Goal: Communication & Community: Answer question/provide support

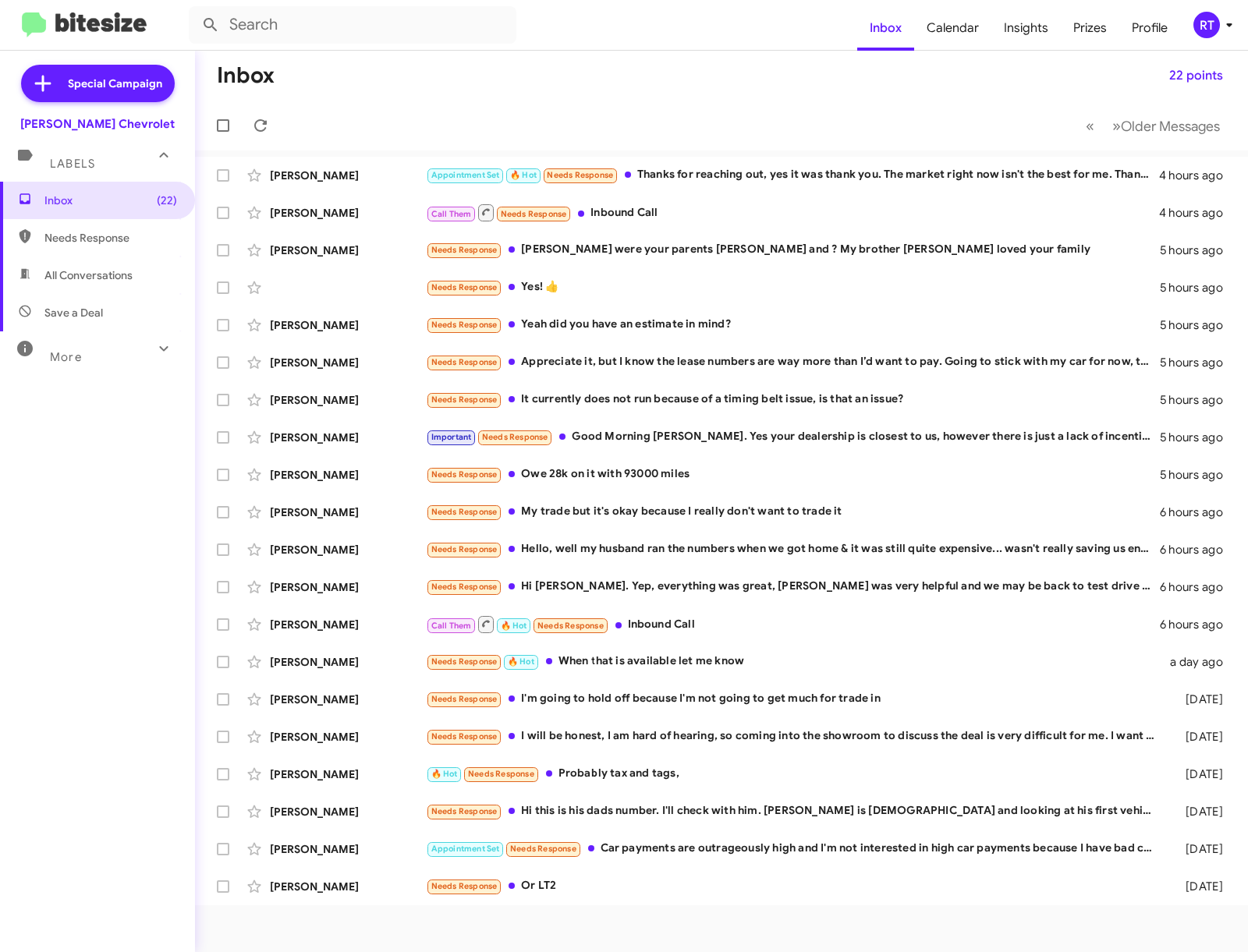
click at [81, 275] on span "All Conversations" at bounding box center [88, 274] width 88 height 15
type input "in:all-conversations"
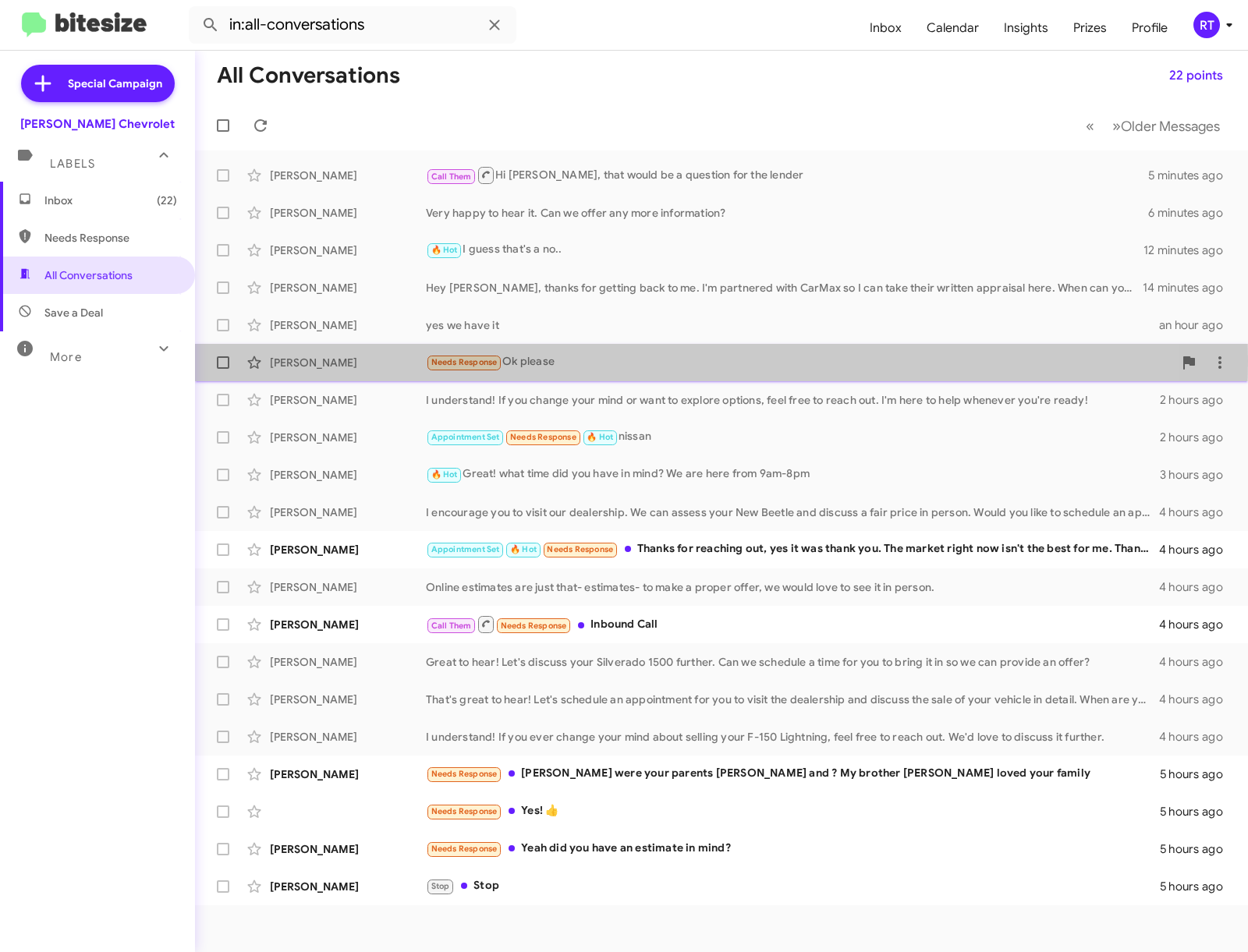
click at [519, 361] on div "Needs Response Ok please" at bounding box center [800, 362] width 747 height 18
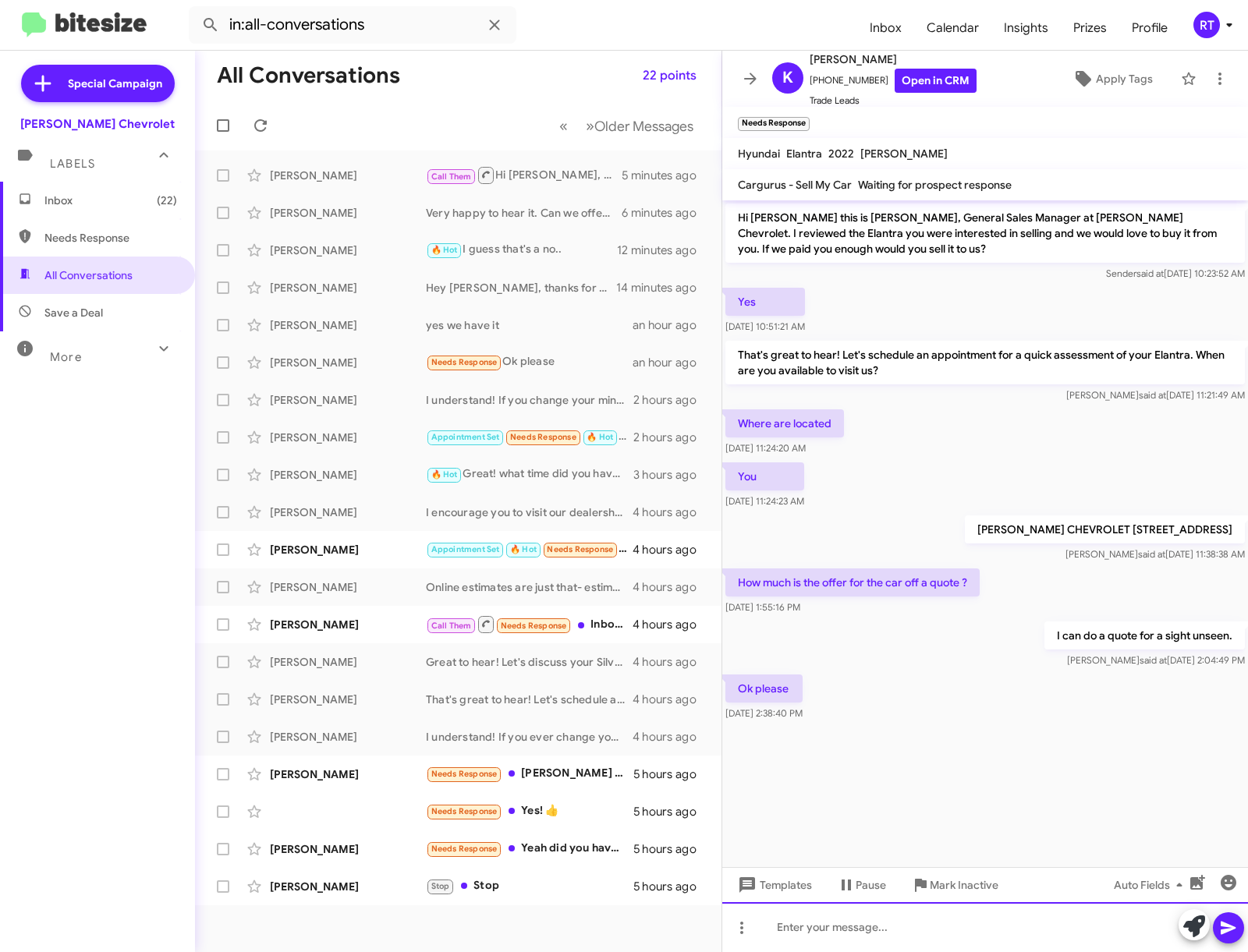
click at [825, 923] on div at bounding box center [984, 927] width 525 height 50
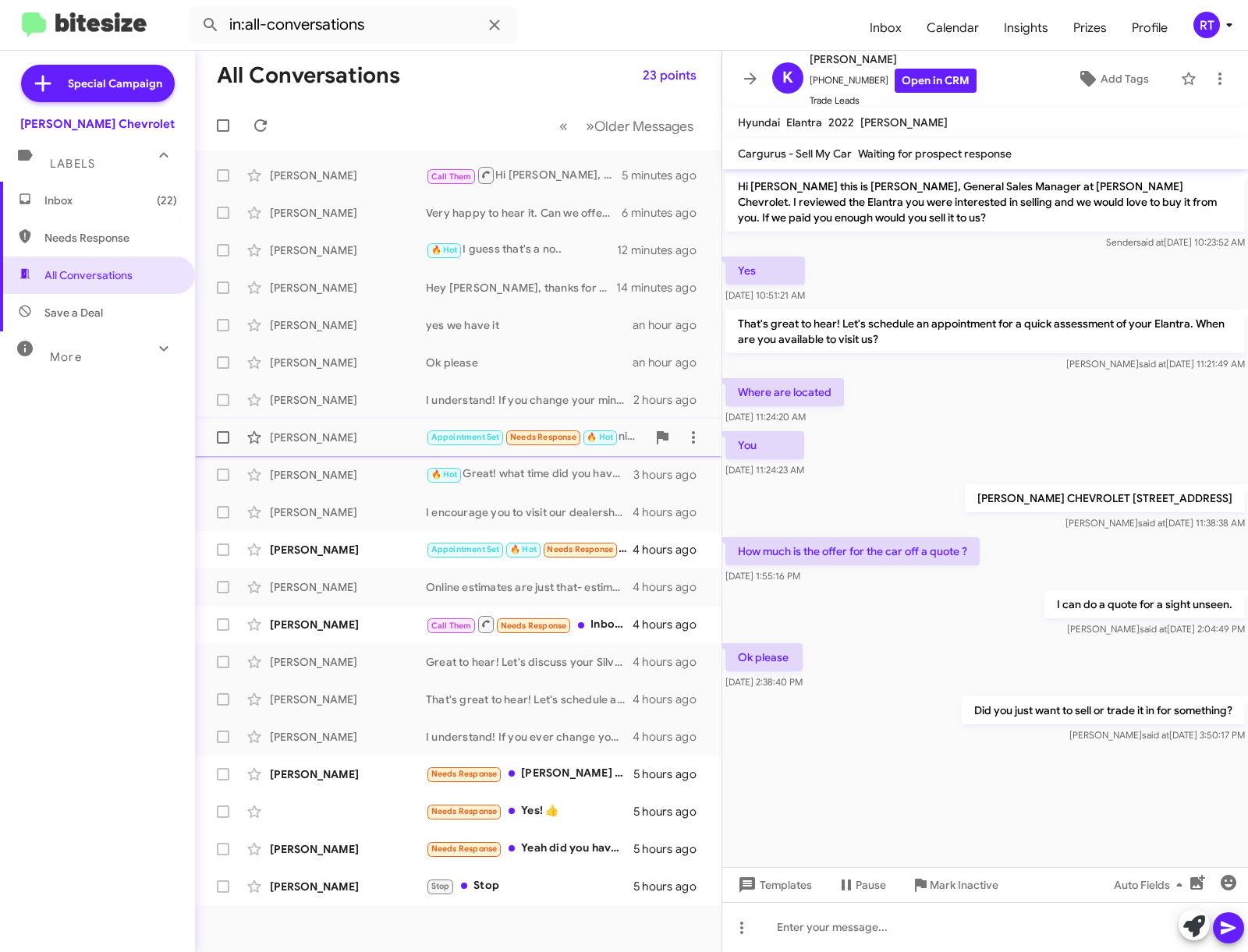
click at [315, 436] on div "Kat Guenther" at bounding box center [348, 437] width 156 height 15
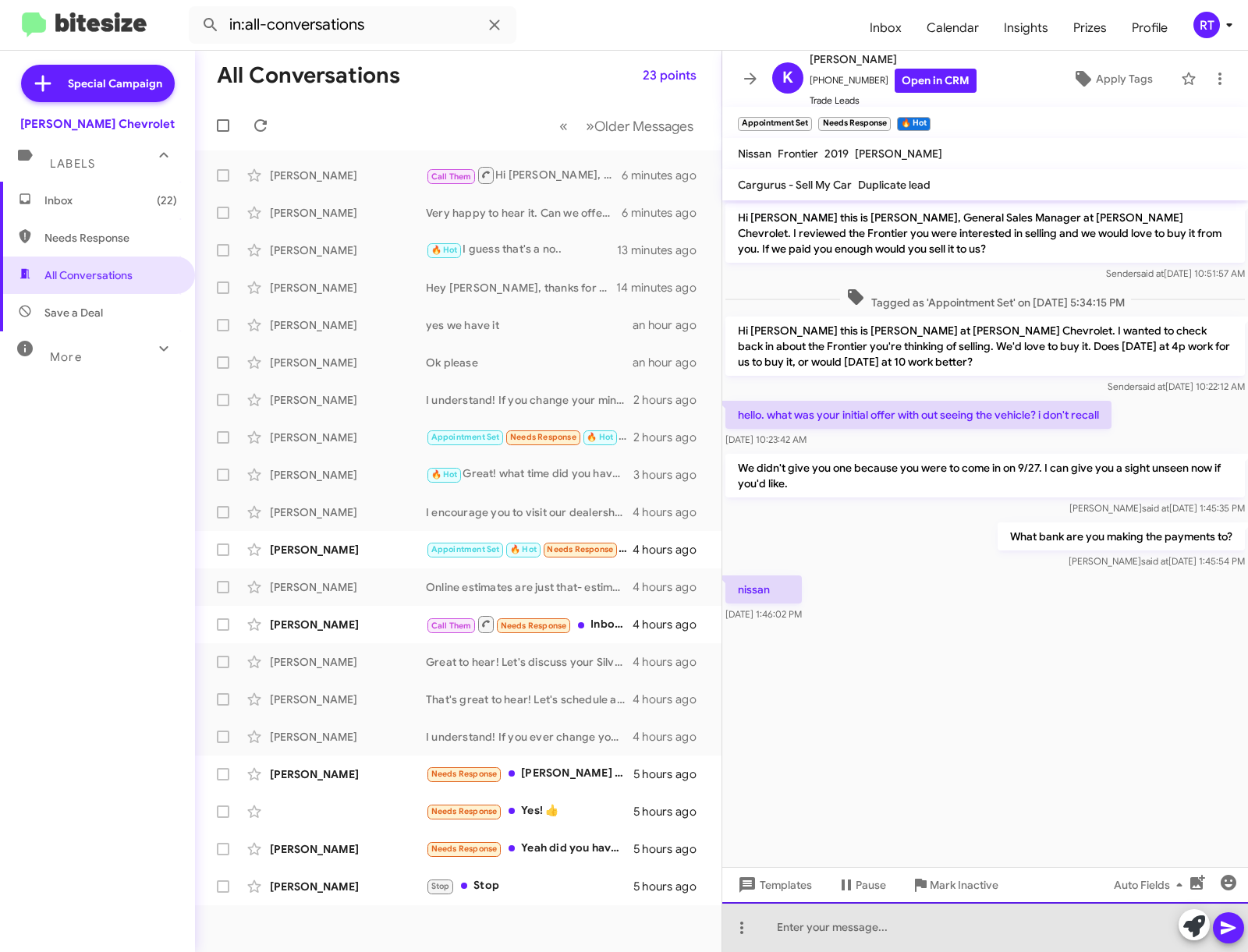
click at [781, 923] on div at bounding box center [984, 927] width 525 height 50
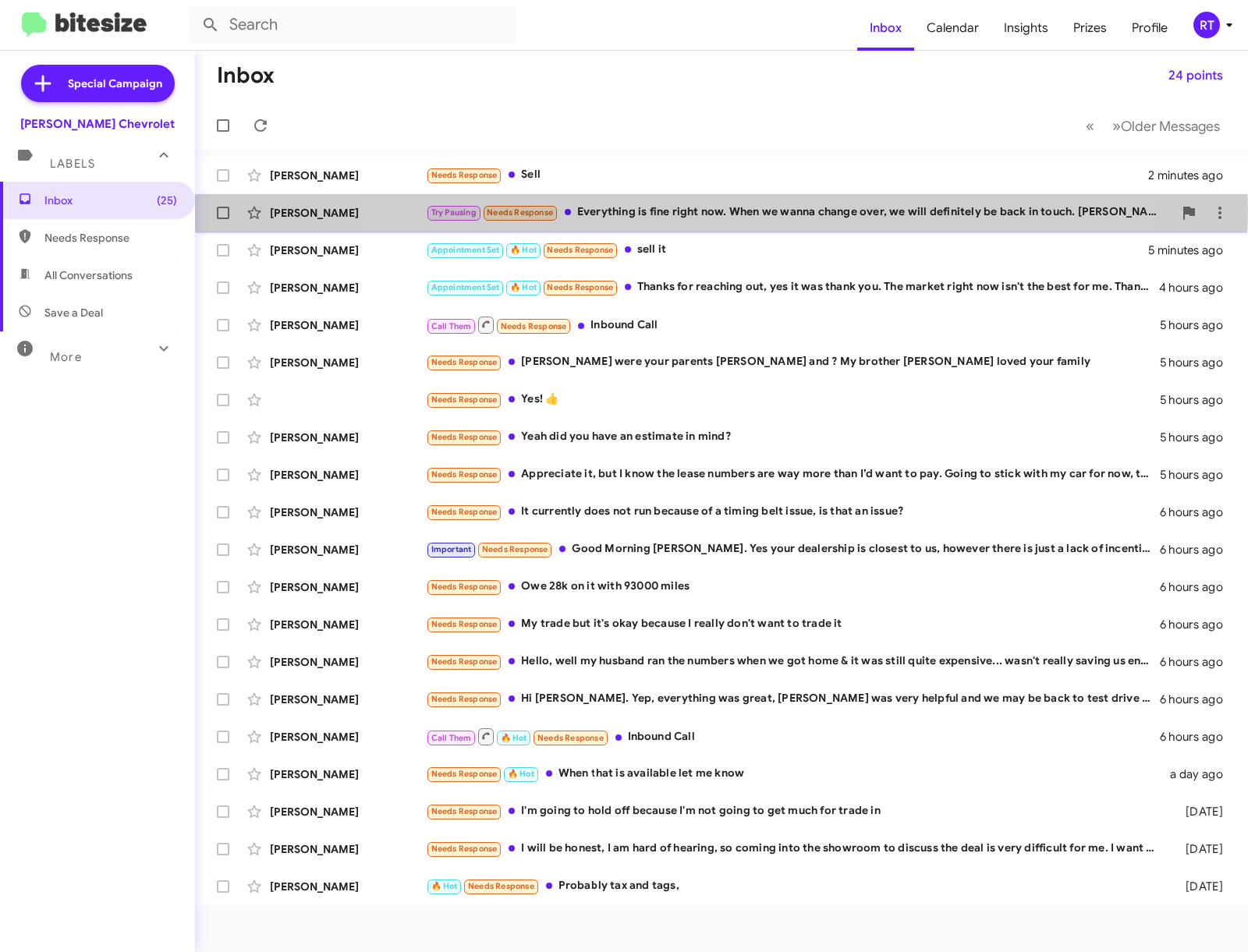
click at [705, 212] on div "Try Pausing Needs Response Everything is fine right now. When we wanna change o…" at bounding box center [800, 213] width 747 height 18
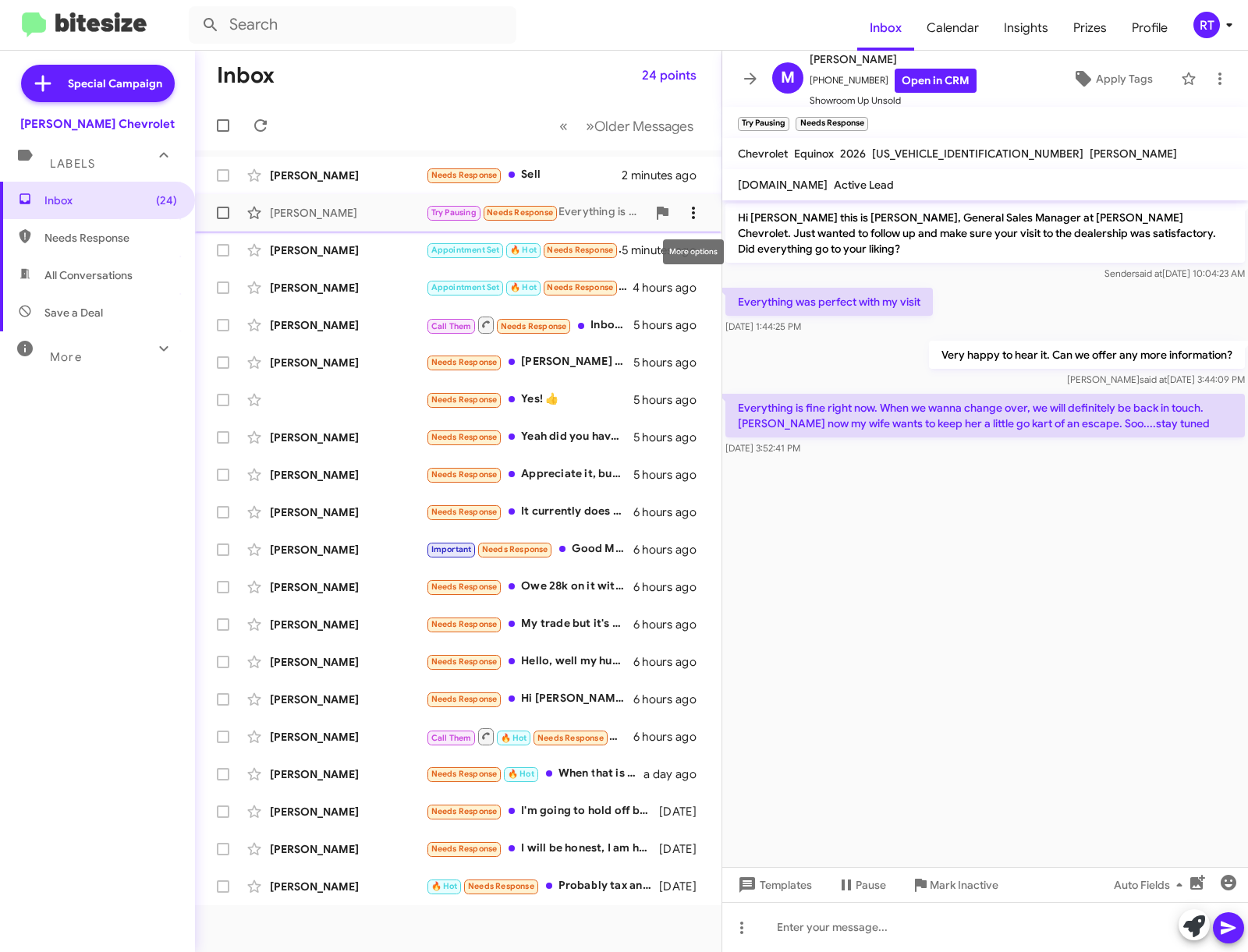
click at [688, 208] on icon at bounding box center [693, 213] width 19 height 19
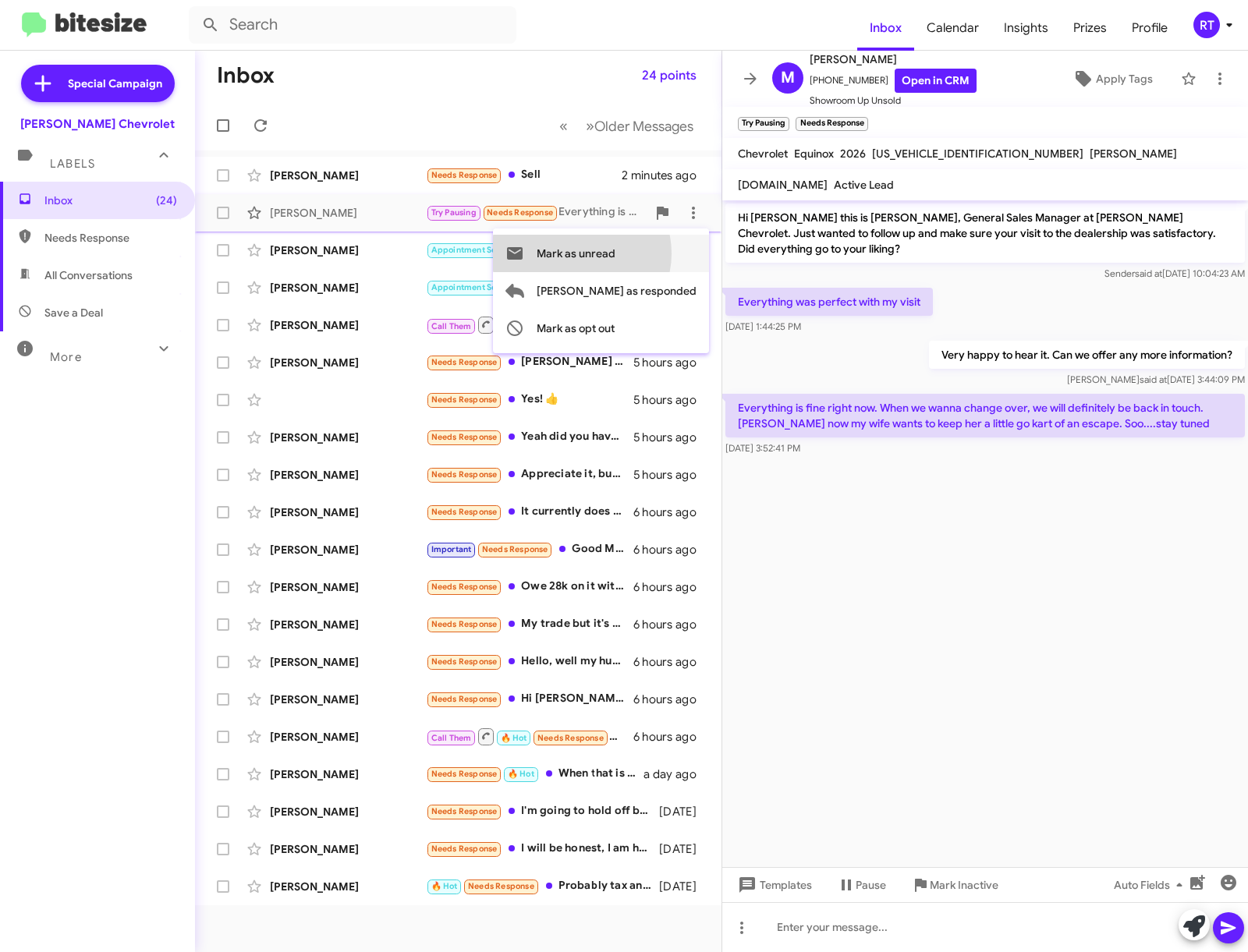
click at [616, 254] on span "Mark as unread" at bounding box center [576, 254] width 79 height 38
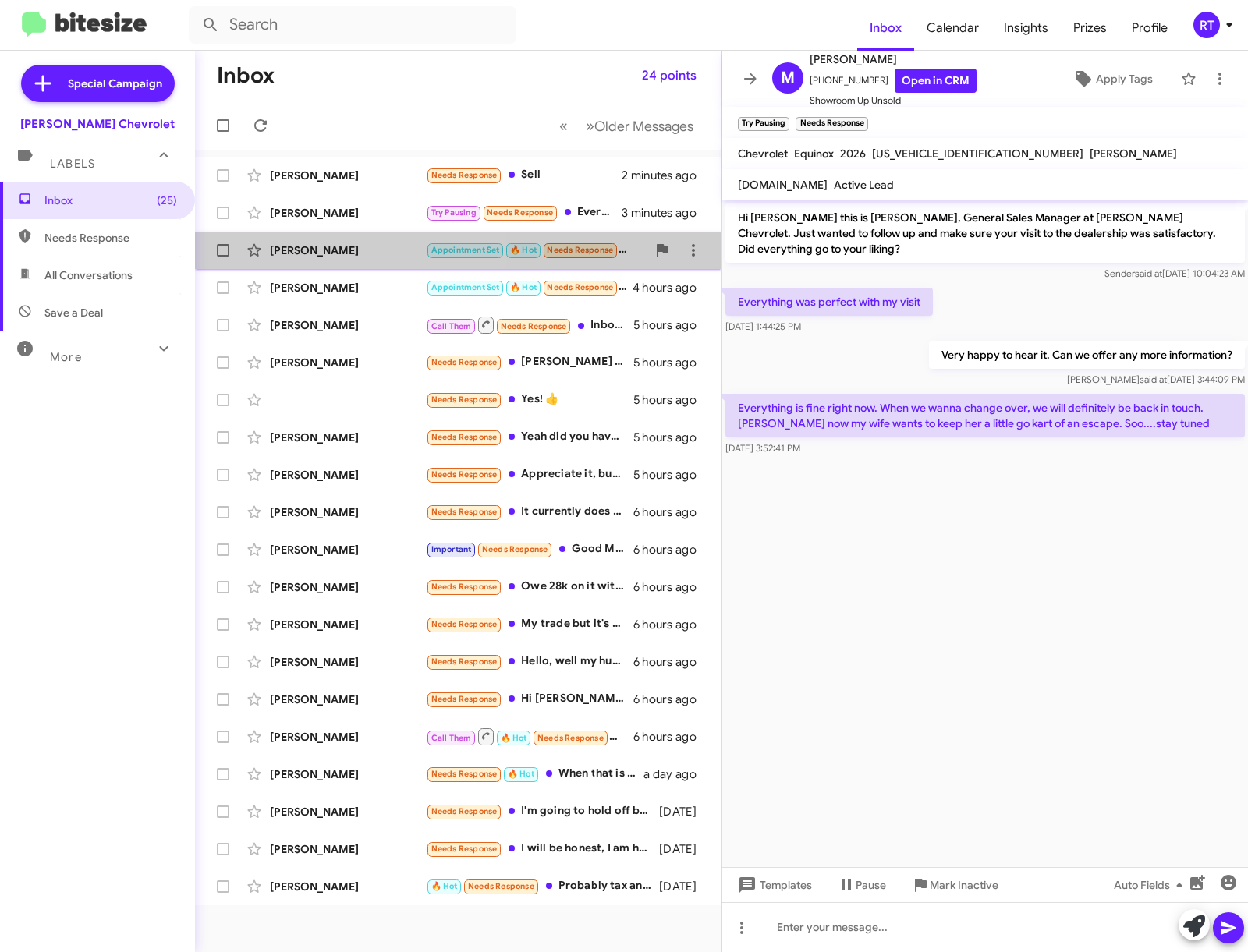
click at [316, 251] on div "[PERSON_NAME]" at bounding box center [348, 249] width 156 height 15
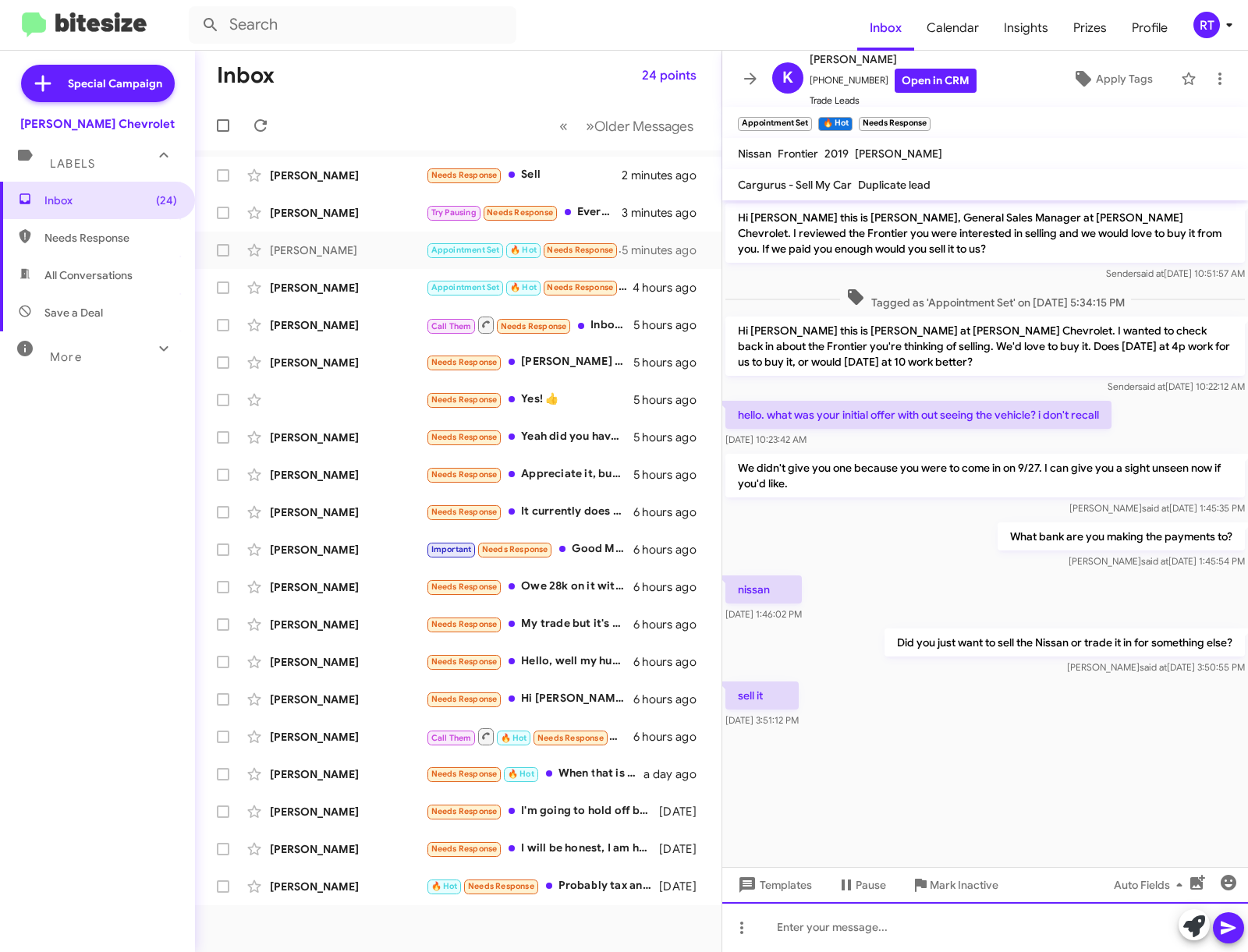
click at [816, 930] on div at bounding box center [984, 927] width 525 height 50
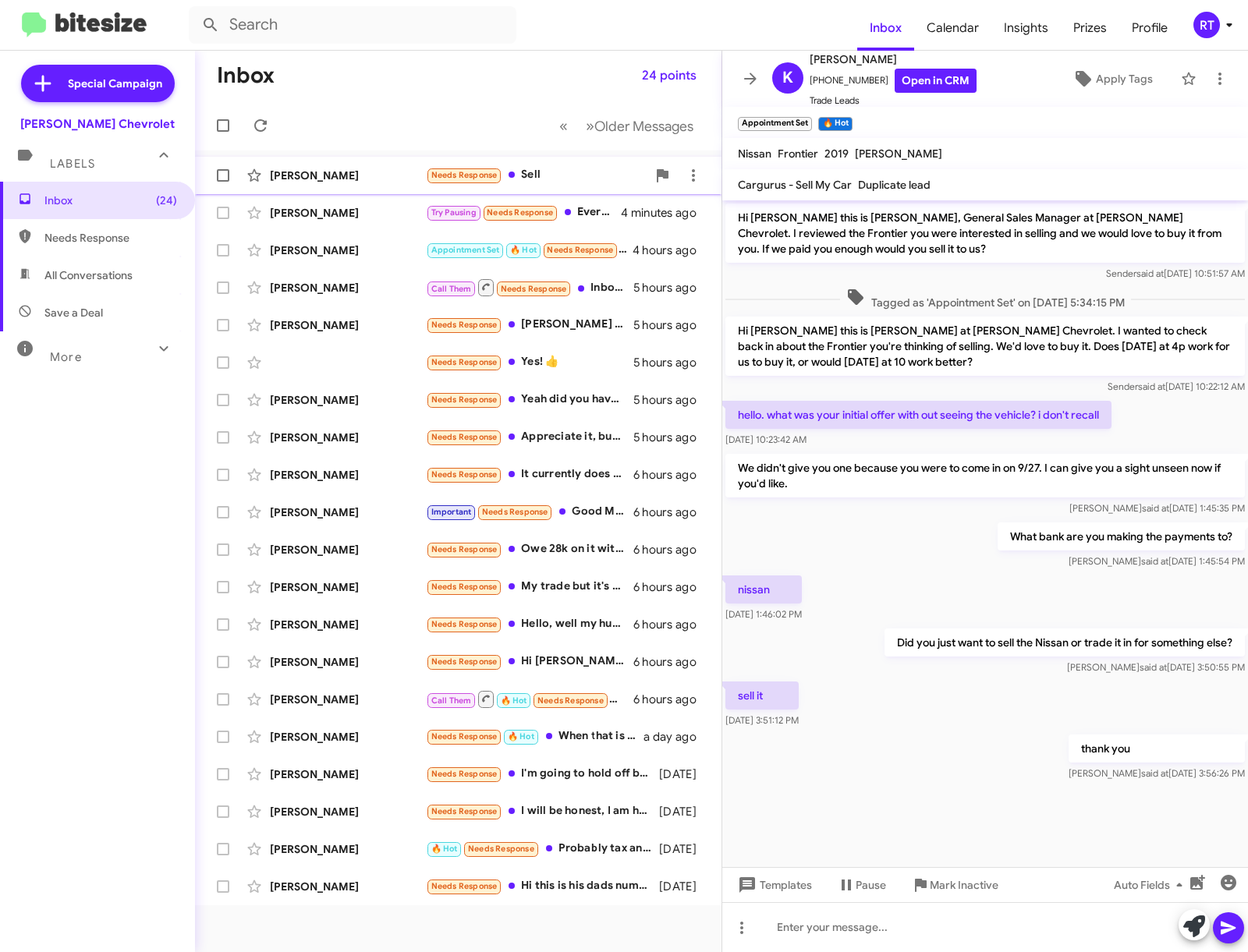
click at [293, 179] on div "[PERSON_NAME]" at bounding box center [348, 175] width 156 height 15
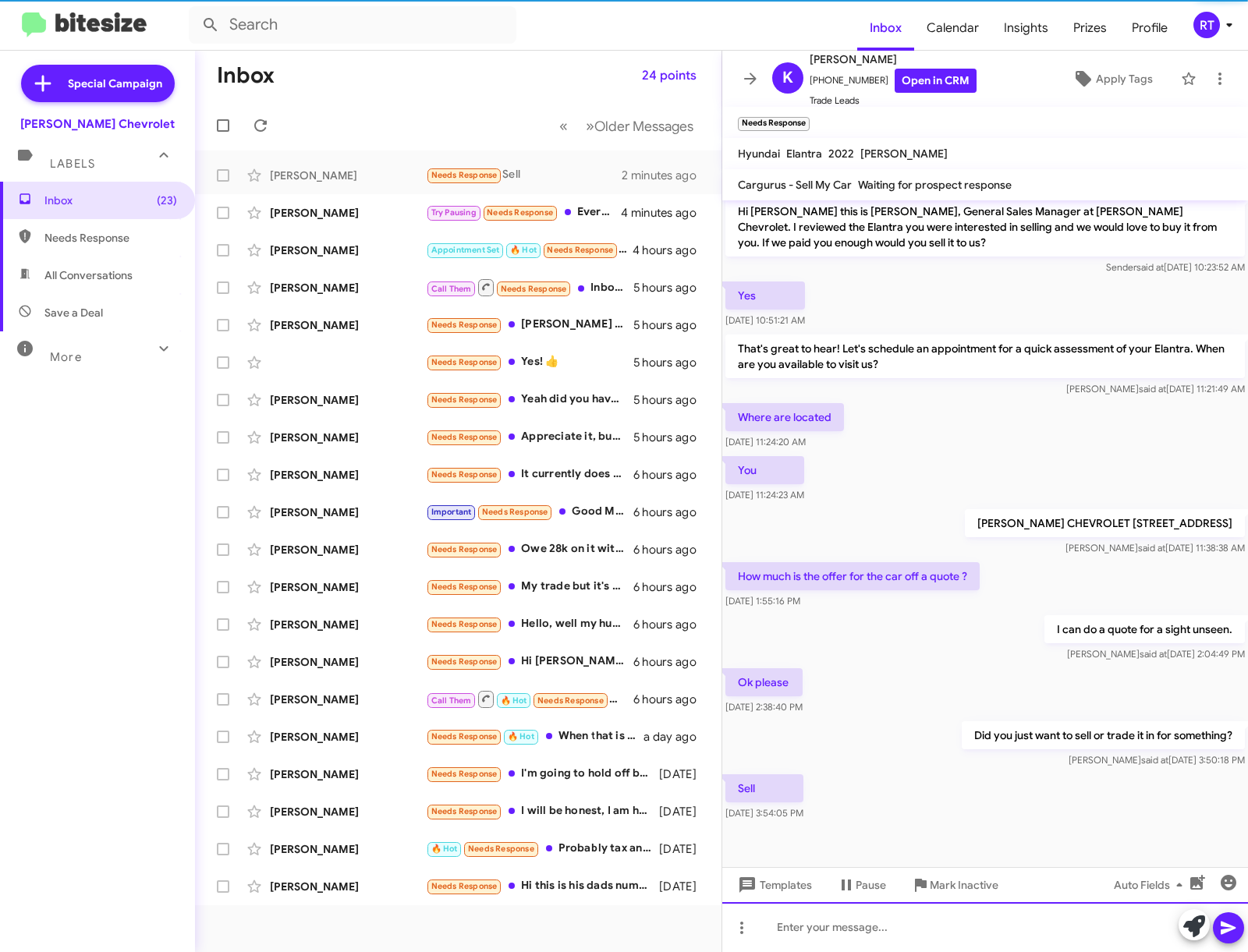
click at [792, 929] on div at bounding box center [984, 927] width 525 height 50
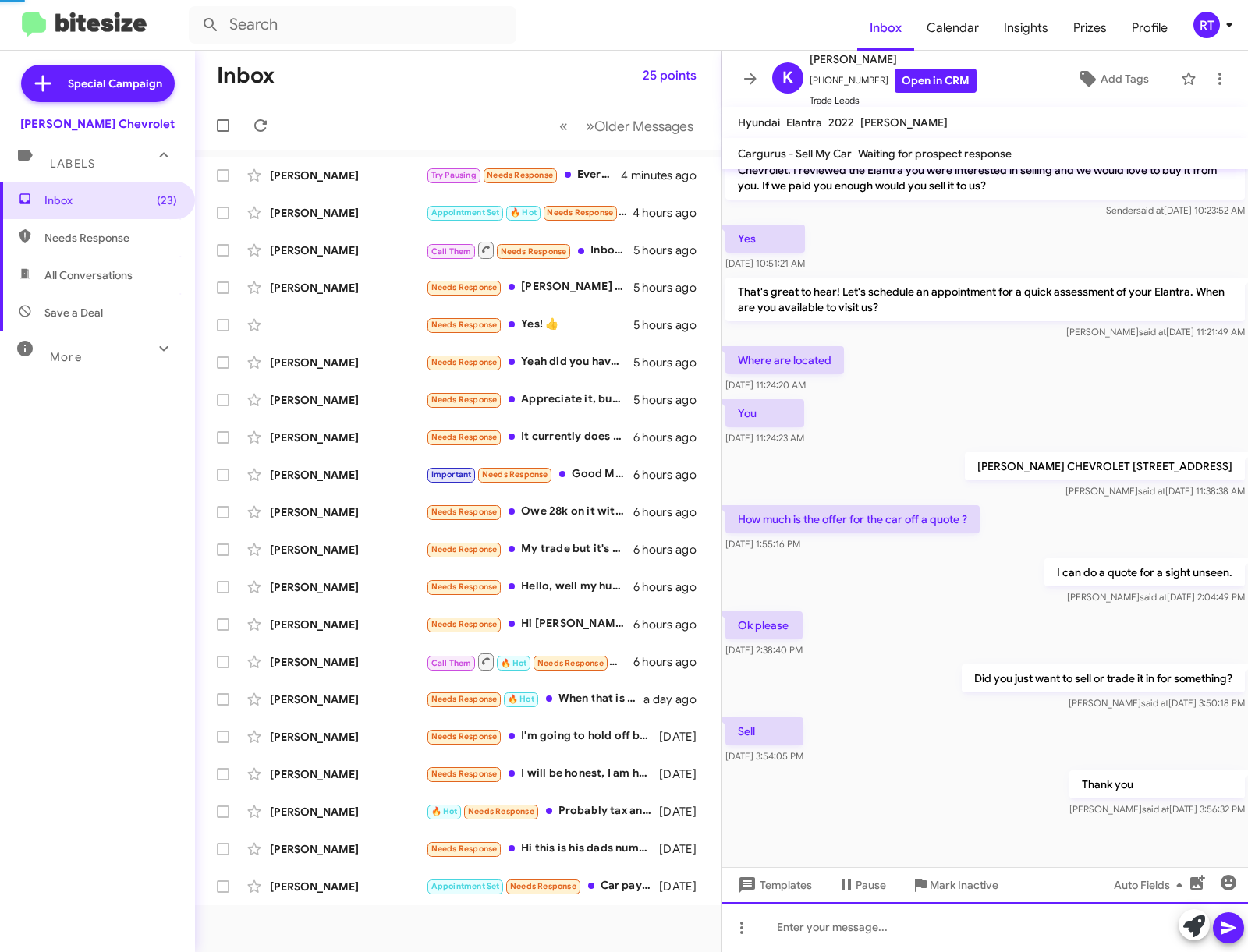
scroll to position [60, 0]
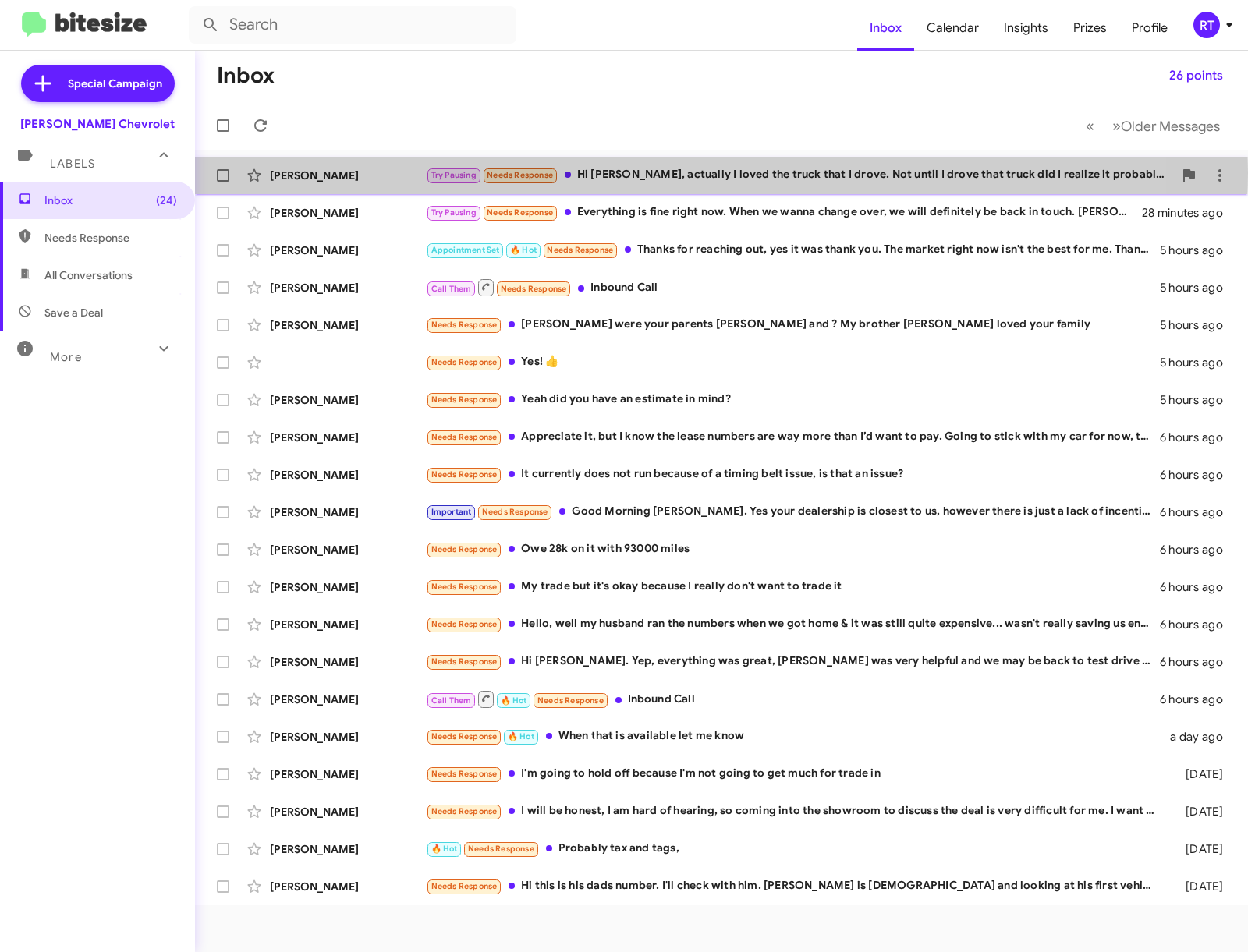
click at [612, 172] on div "Try Pausing Needs Response Hi [PERSON_NAME], actually I loved the truck that I …" at bounding box center [800, 175] width 747 height 18
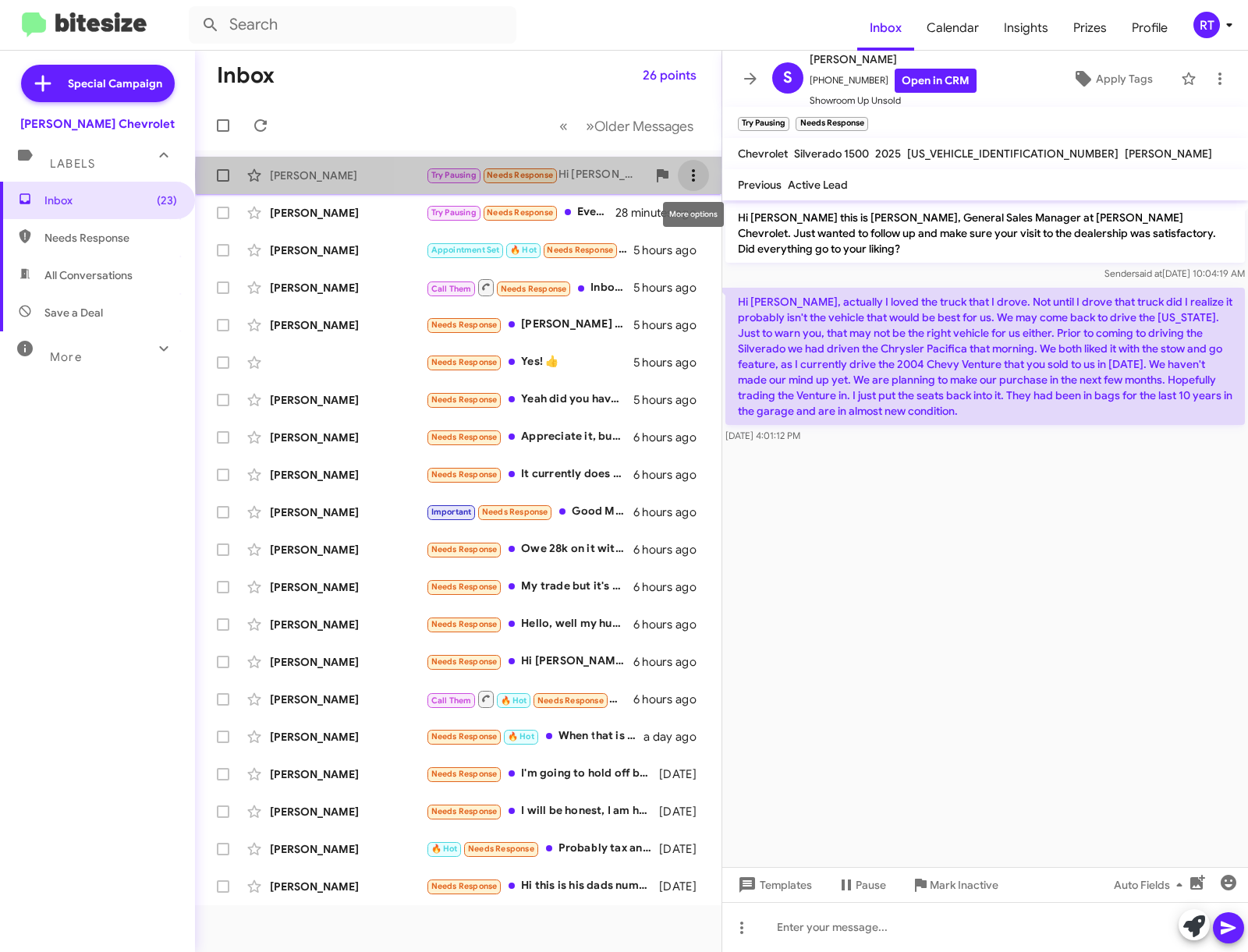
click at [699, 175] on icon at bounding box center [693, 175] width 19 height 19
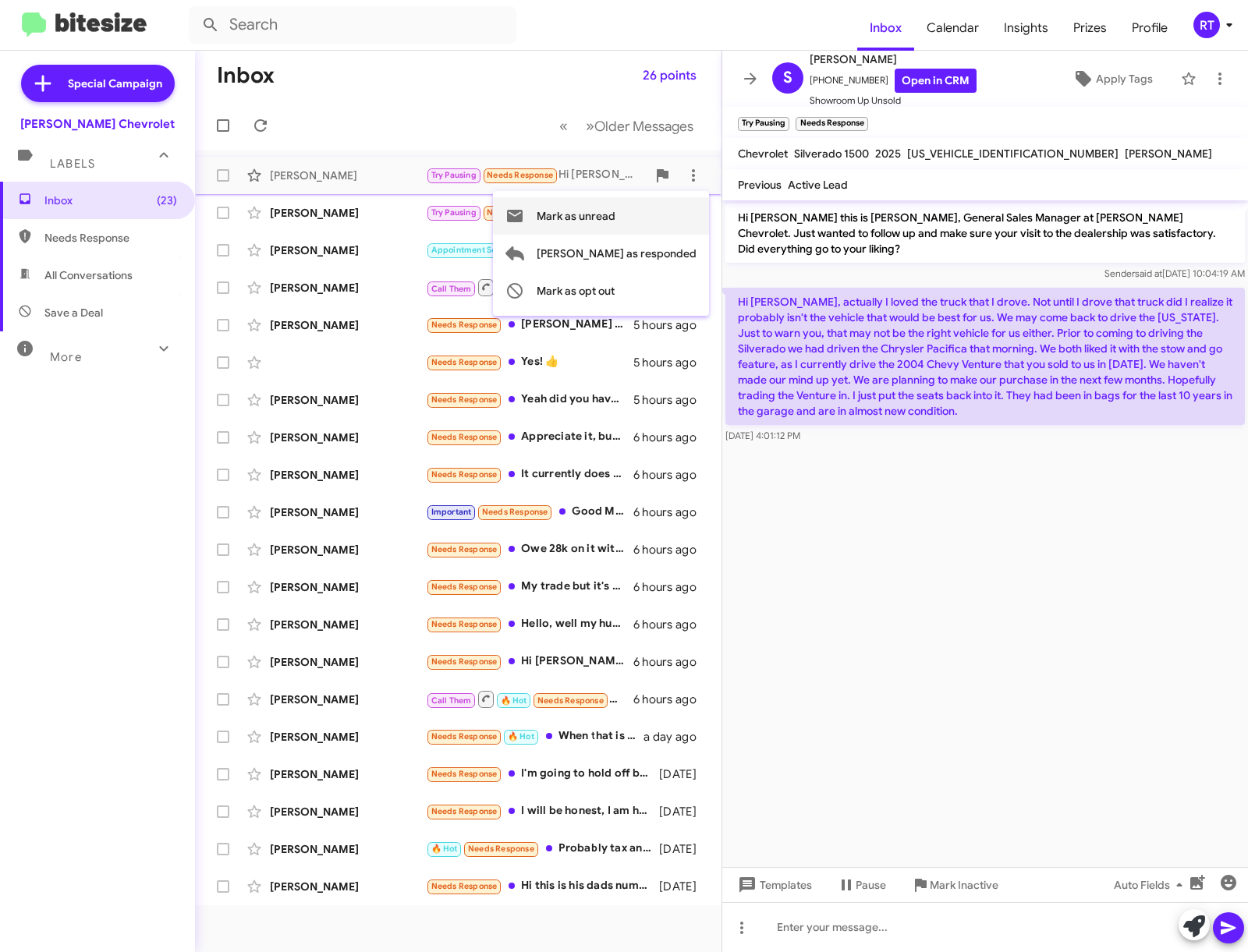
click at [616, 223] on span "Mark as unread" at bounding box center [576, 216] width 79 height 38
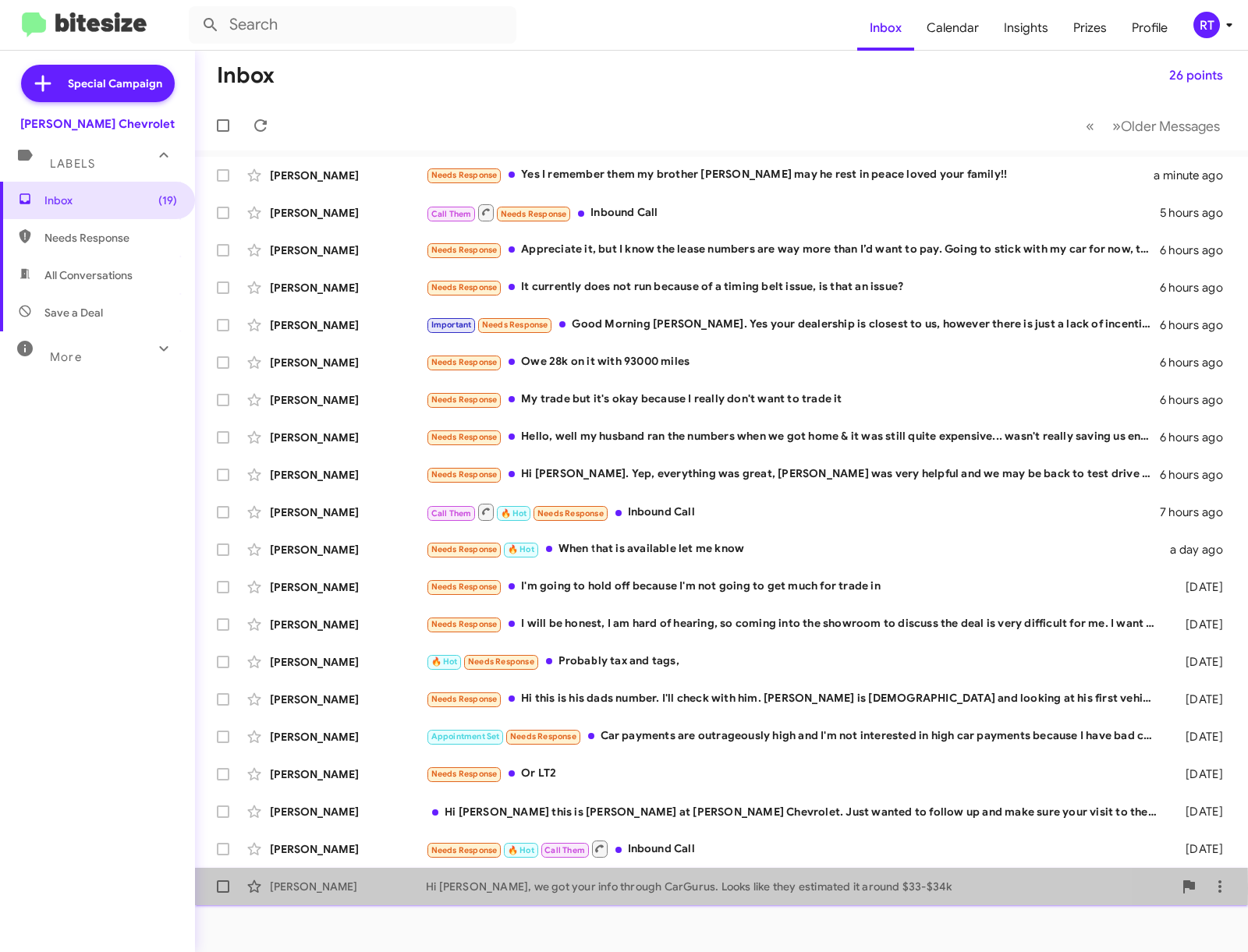
click at [297, 888] on div "[PERSON_NAME]" at bounding box center [348, 886] width 156 height 15
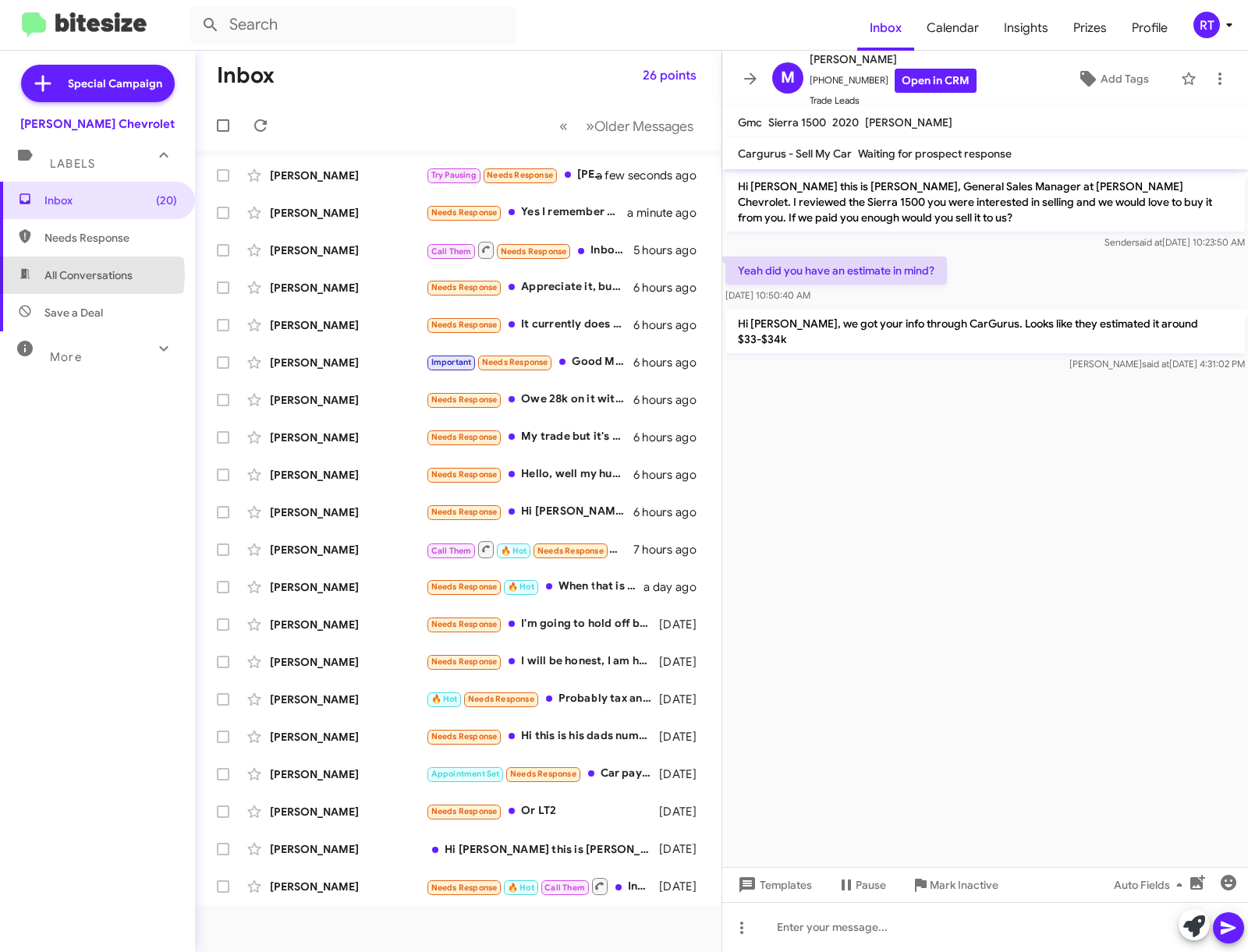
click at [63, 274] on span "All Conversations" at bounding box center [88, 274] width 88 height 15
type input "in:all-conversations"
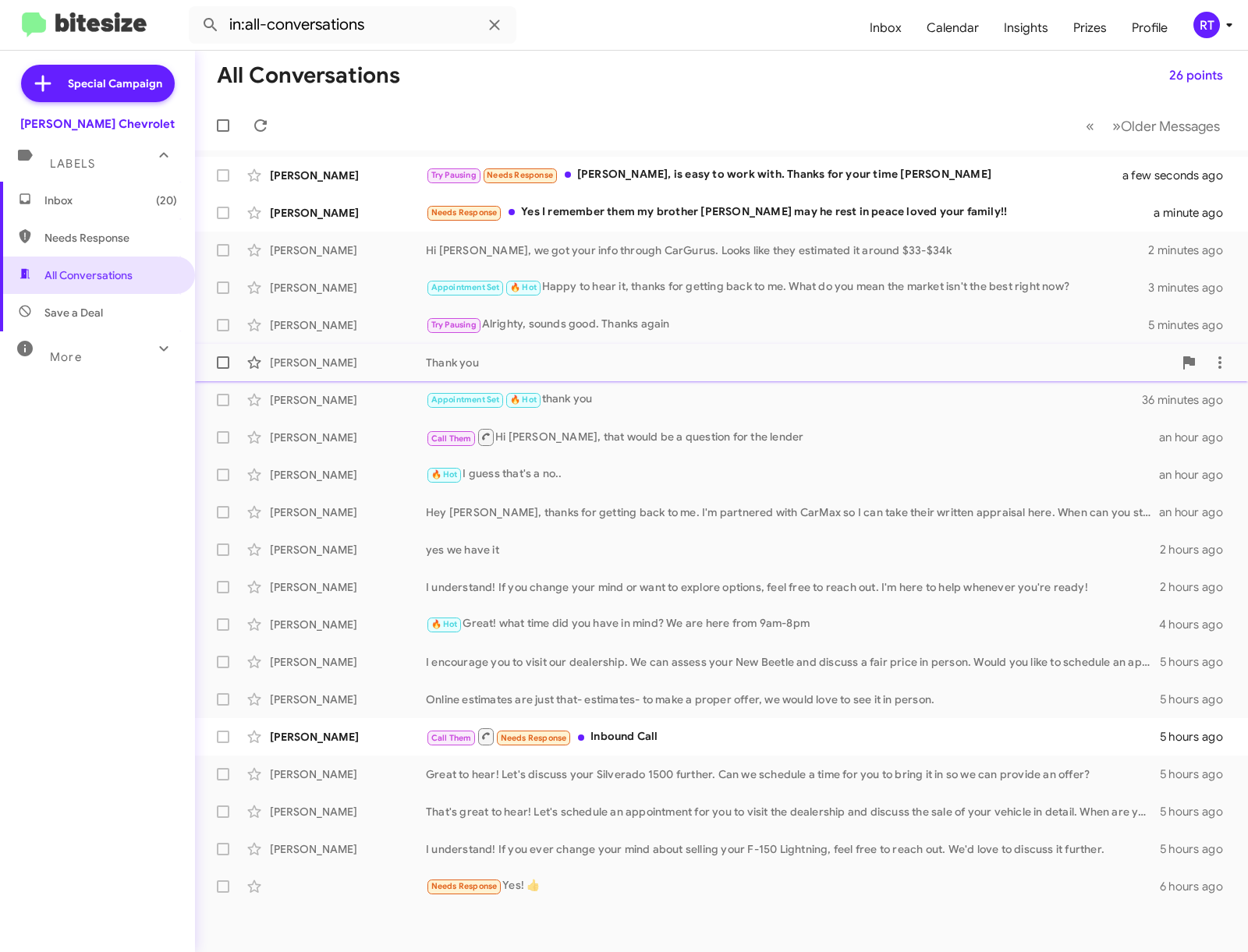
click at [299, 370] on div "Krista Stull" at bounding box center [348, 362] width 156 height 15
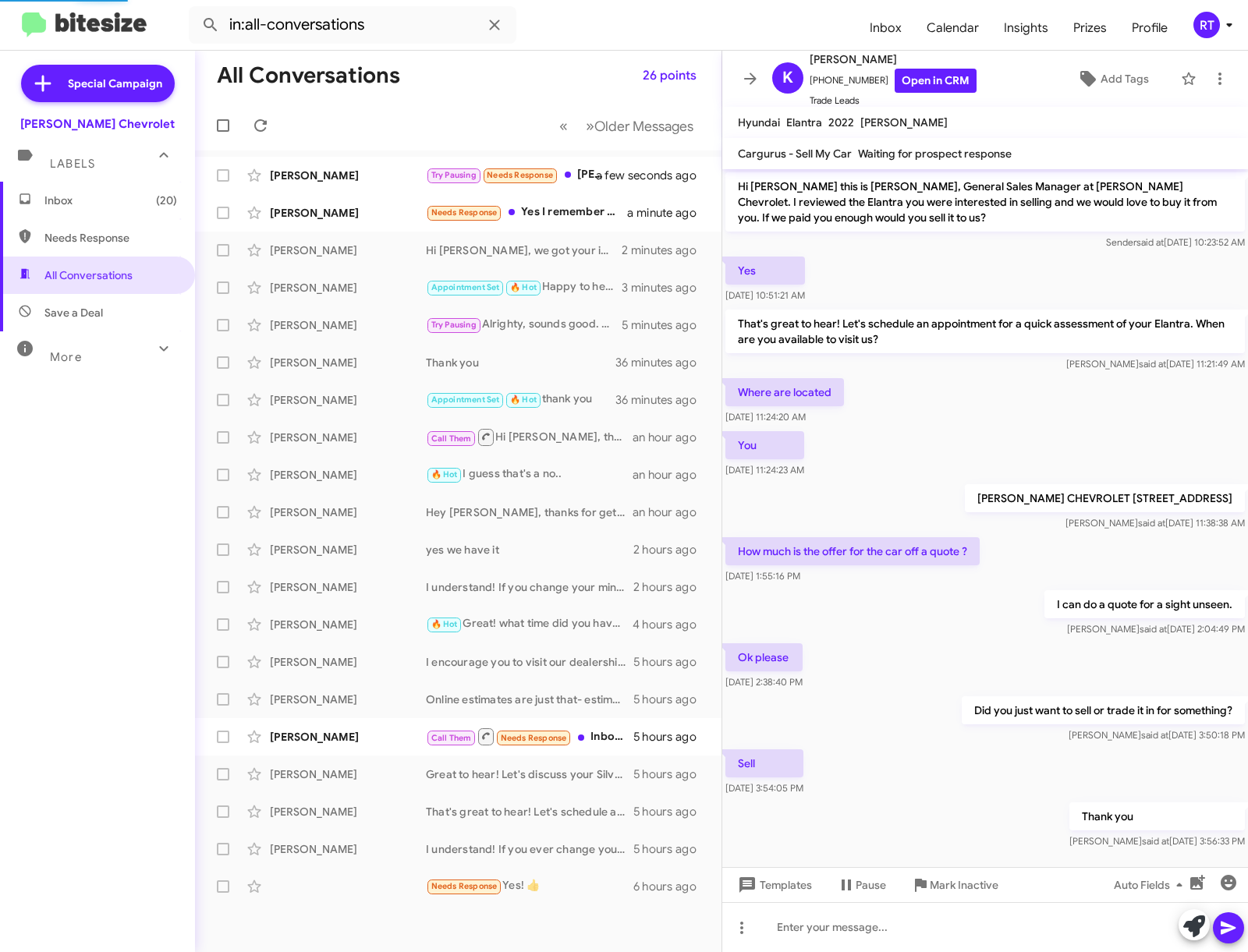
scroll to position [60, 0]
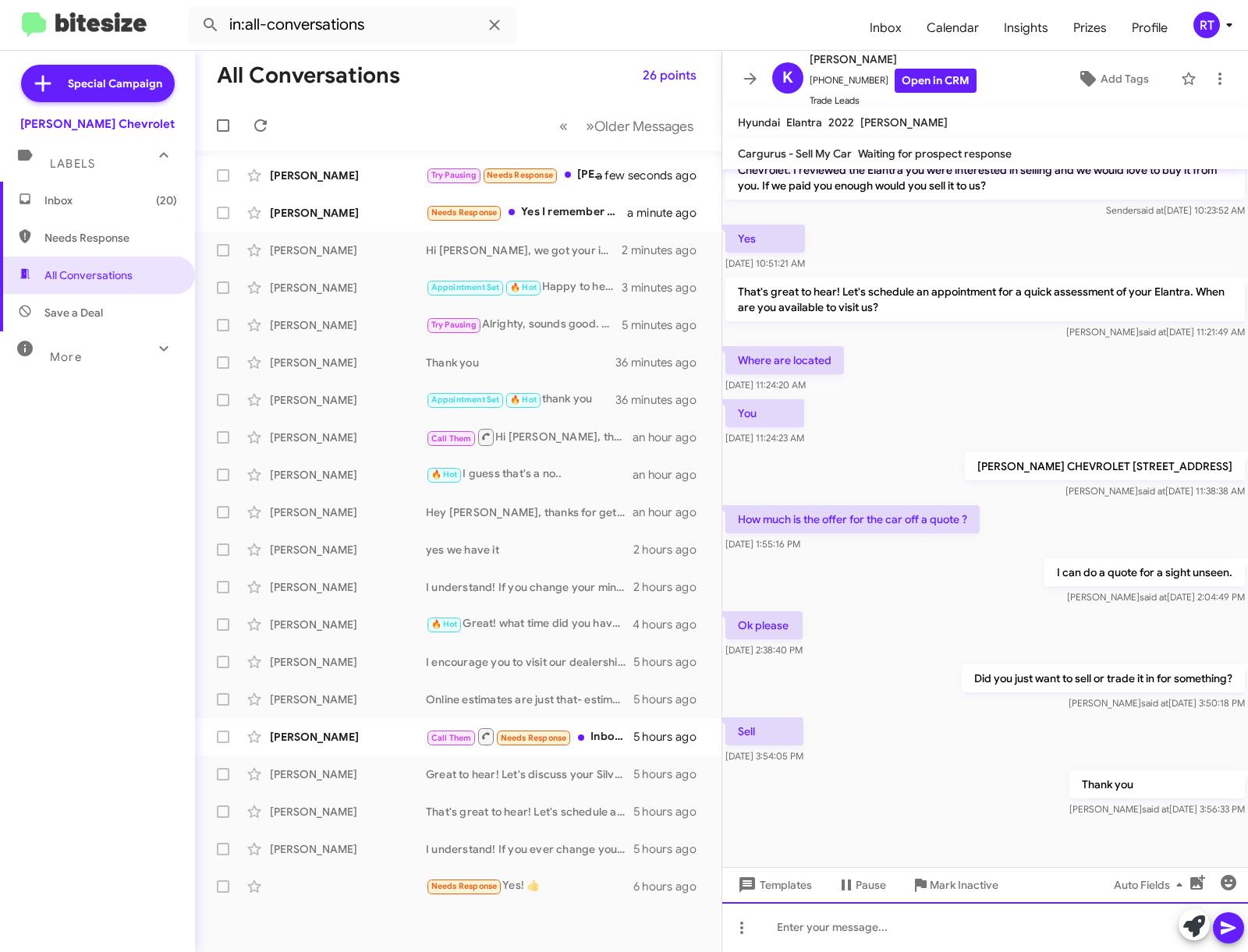
click at [783, 929] on div at bounding box center [984, 927] width 525 height 50
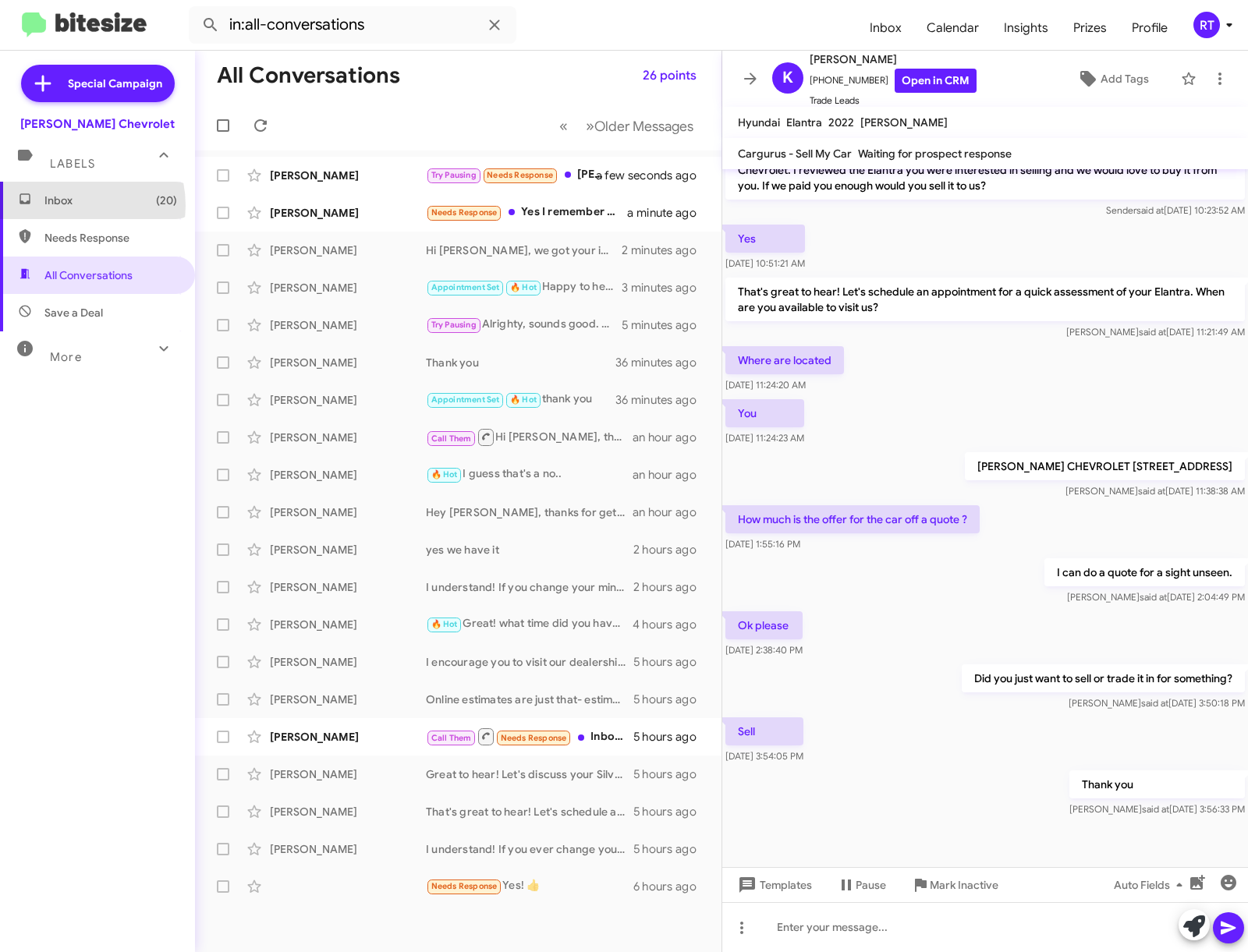
click at [64, 205] on span "Inbox (20)" at bounding box center [111, 200] width 132 height 15
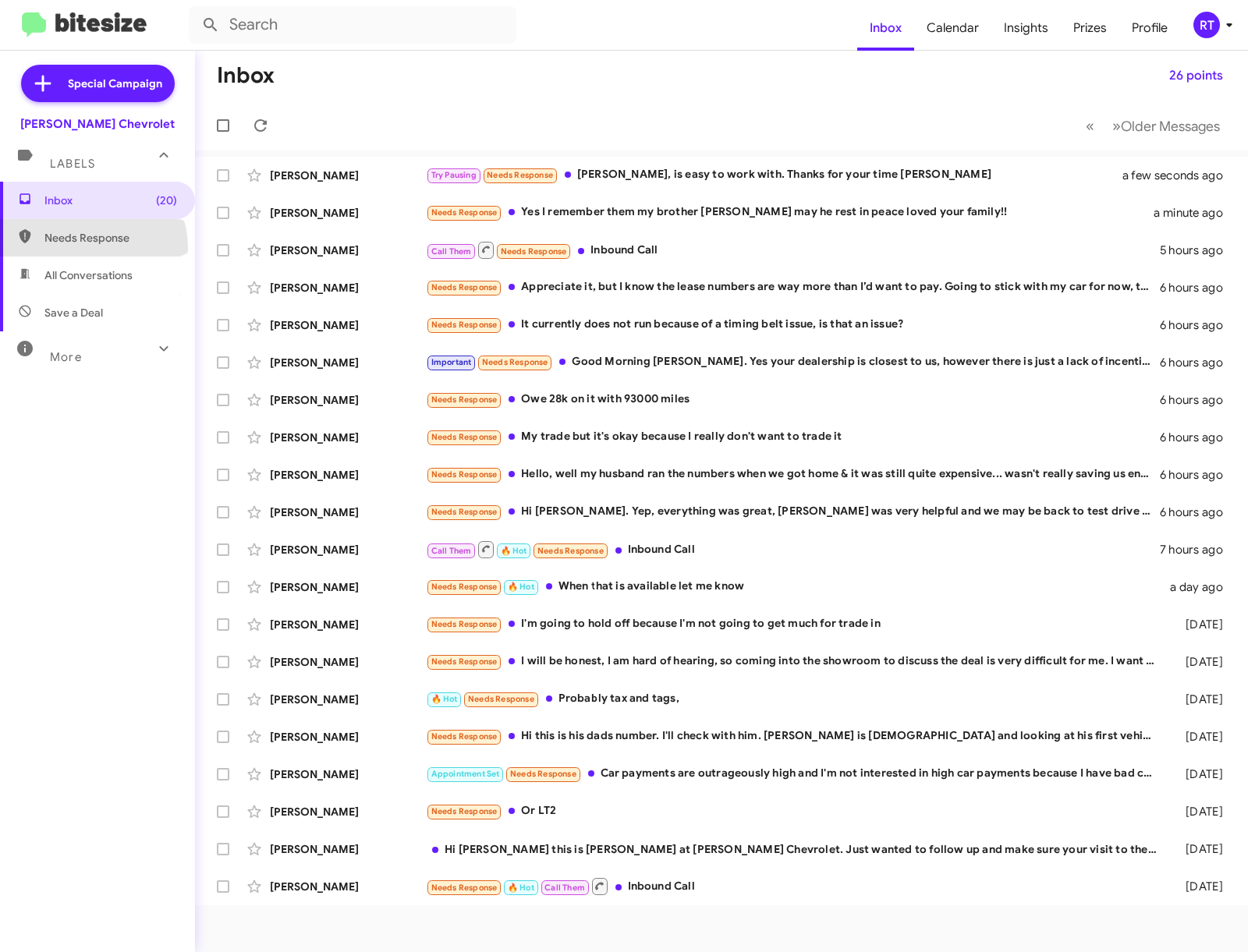
click at [89, 248] on span "Needs Response" at bounding box center [97, 238] width 195 height 38
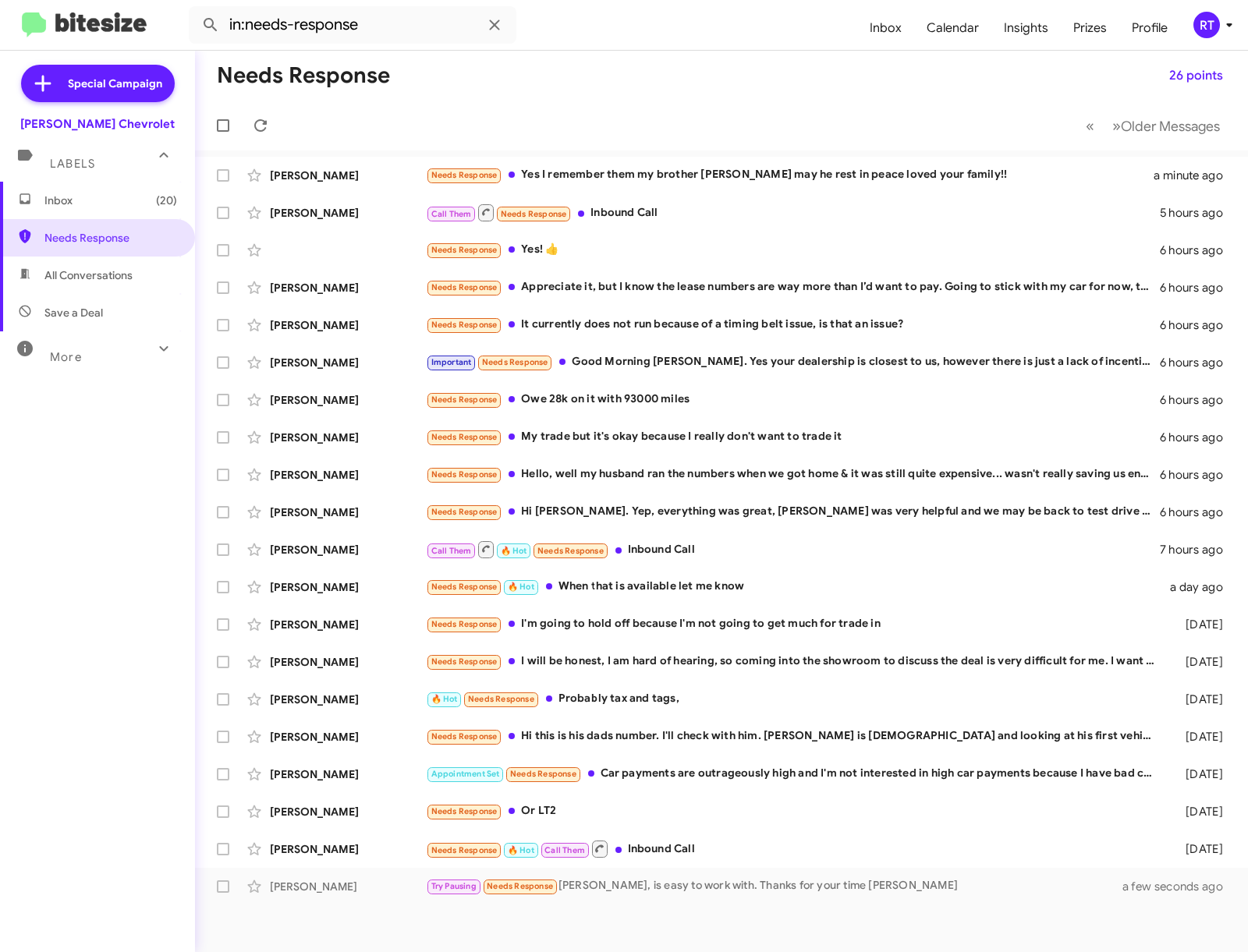
click at [76, 286] on span "All Conversations" at bounding box center [97, 275] width 195 height 38
type input "in:all-conversations"
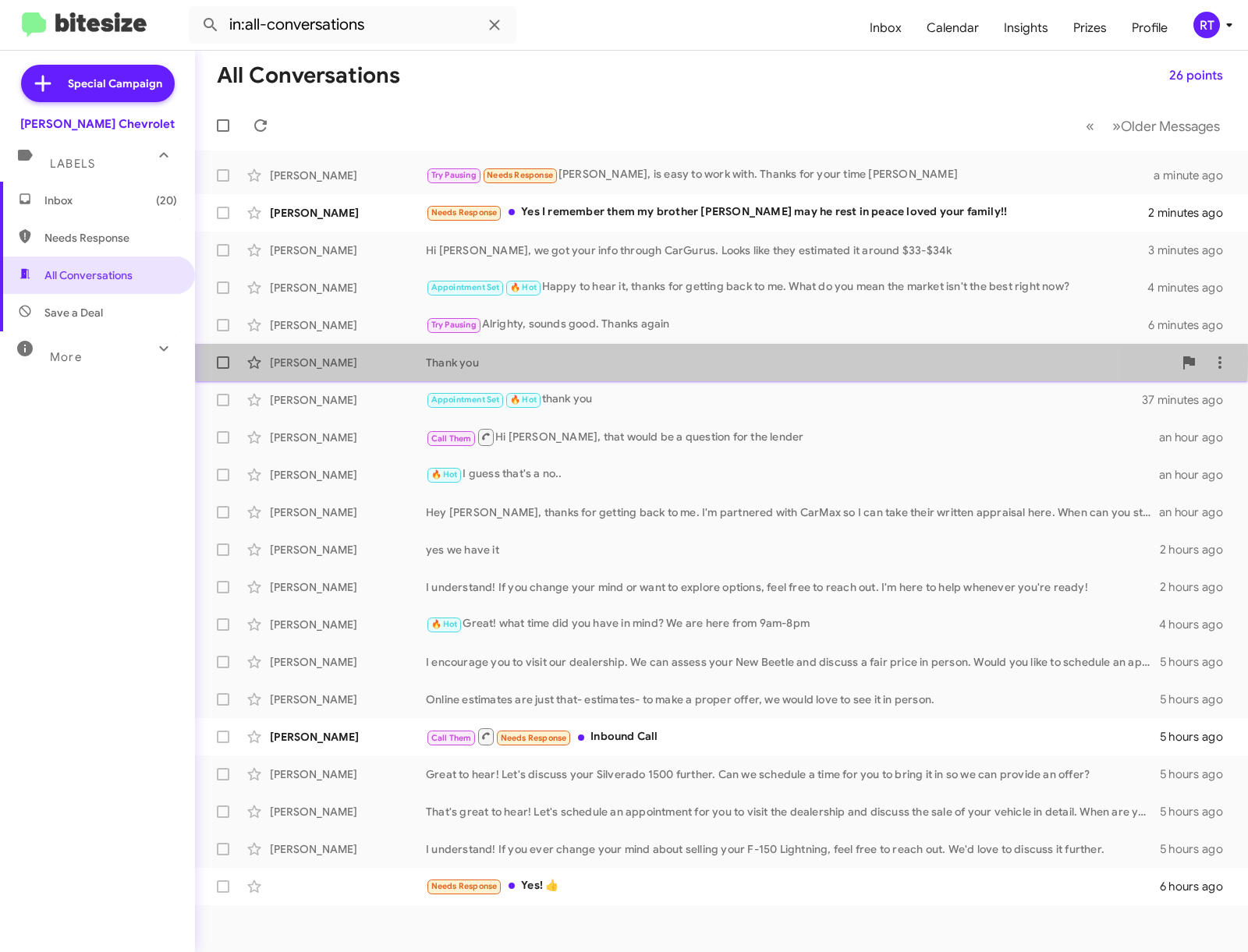
click at [292, 358] on div "Krista Stull" at bounding box center [348, 362] width 156 height 15
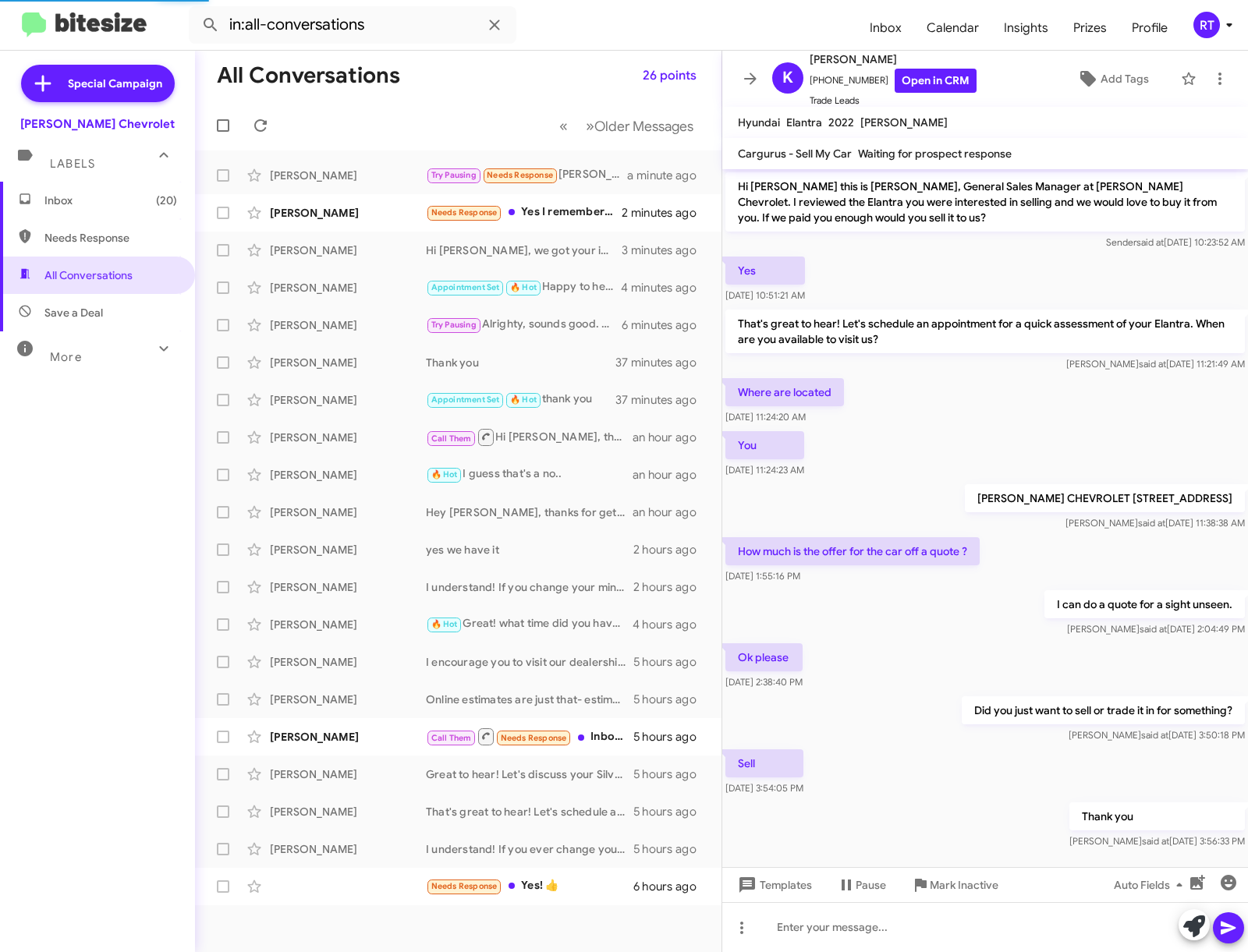
scroll to position [60, 0]
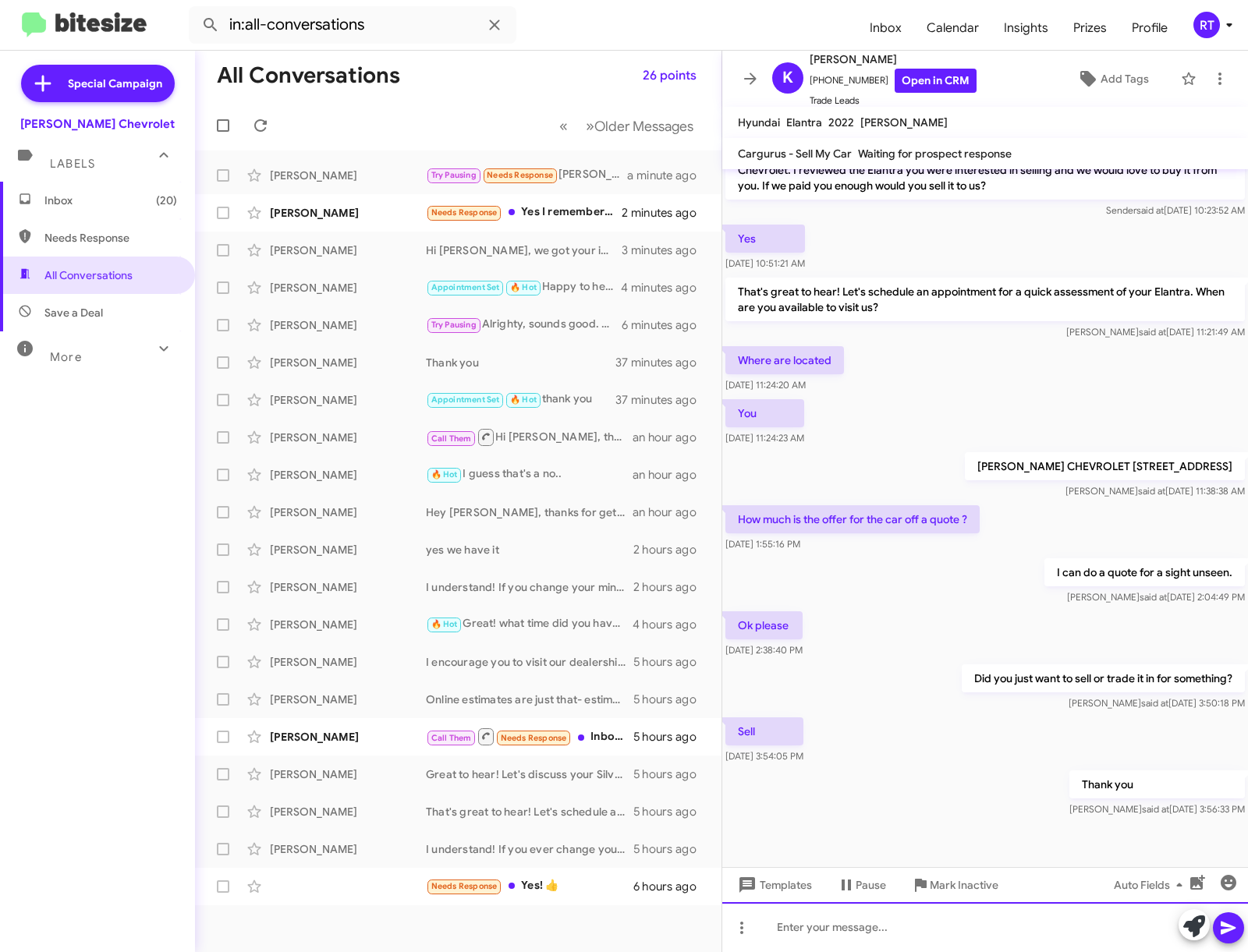
click at [778, 935] on div at bounding box center [984, 927] width 525 height 50
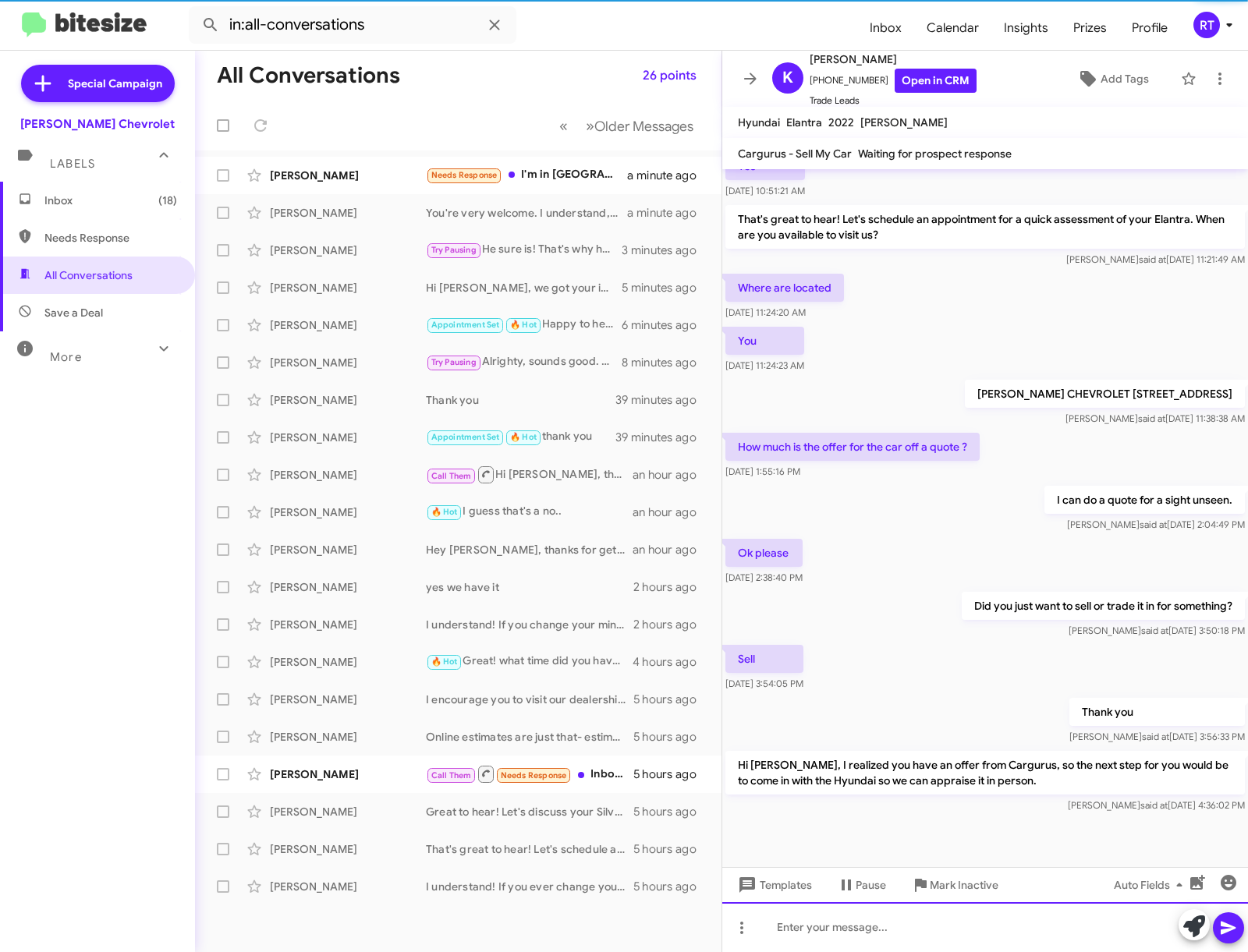
scroll to position [135, 0]
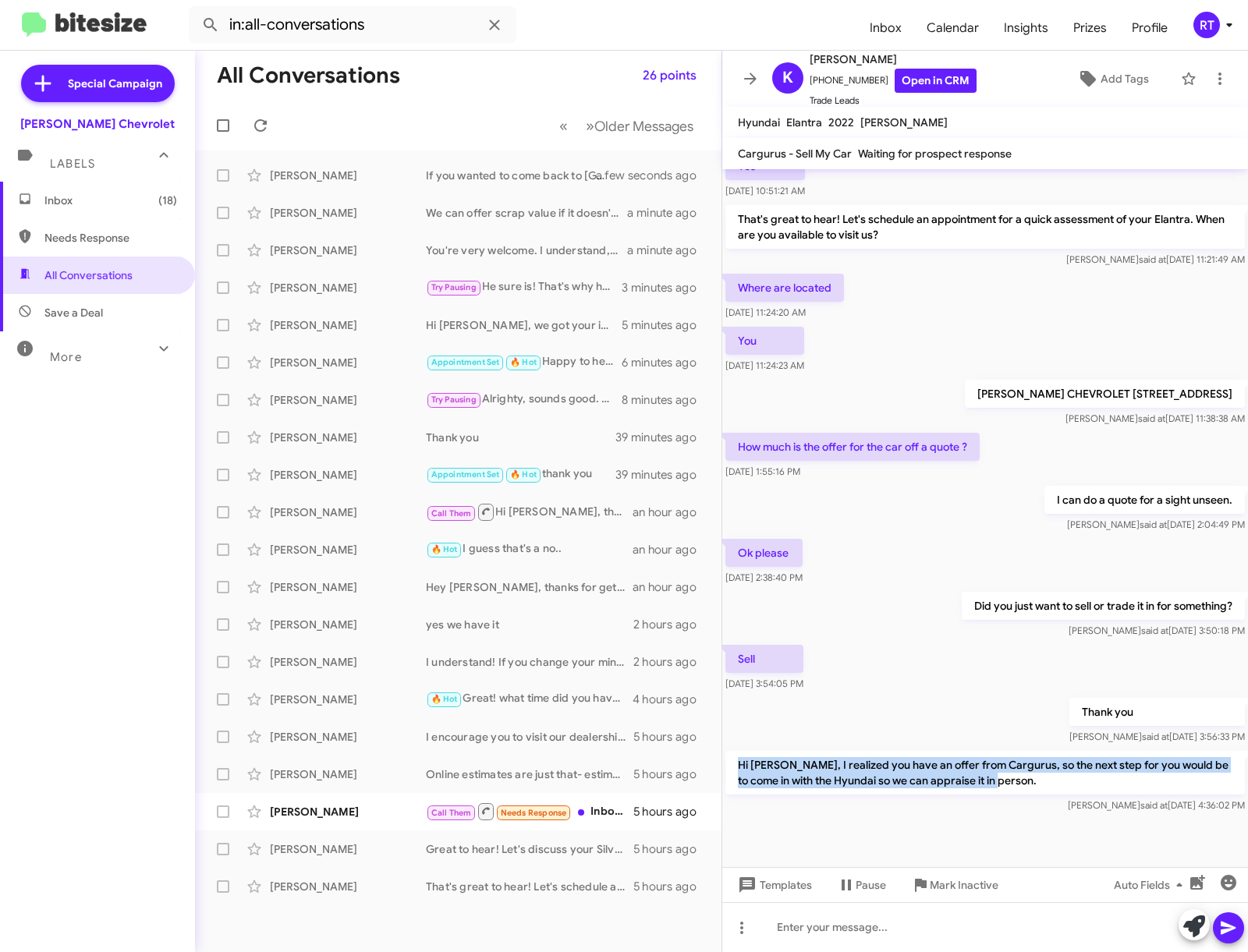
drag, startPoint x: 741, startPoint y: 762, endPoint x: 1209, endPoint y: 781, distance: 468.4
click at [1209, 781] on p "Hi [PERSON_NAME], I realized you have an offer from Cargurus, so the next step …" at bounding box center [984, 772] width 519 height 44
copy p "Hi [PERSON_NAME], I realized you have an offer from Cargurus, so the next step …"
click at [944, 813] on div "Hi Krista, I realized you have an offer from Cargurus, so the next step for you…" at bounding box center [984, 781] width 525 height 69
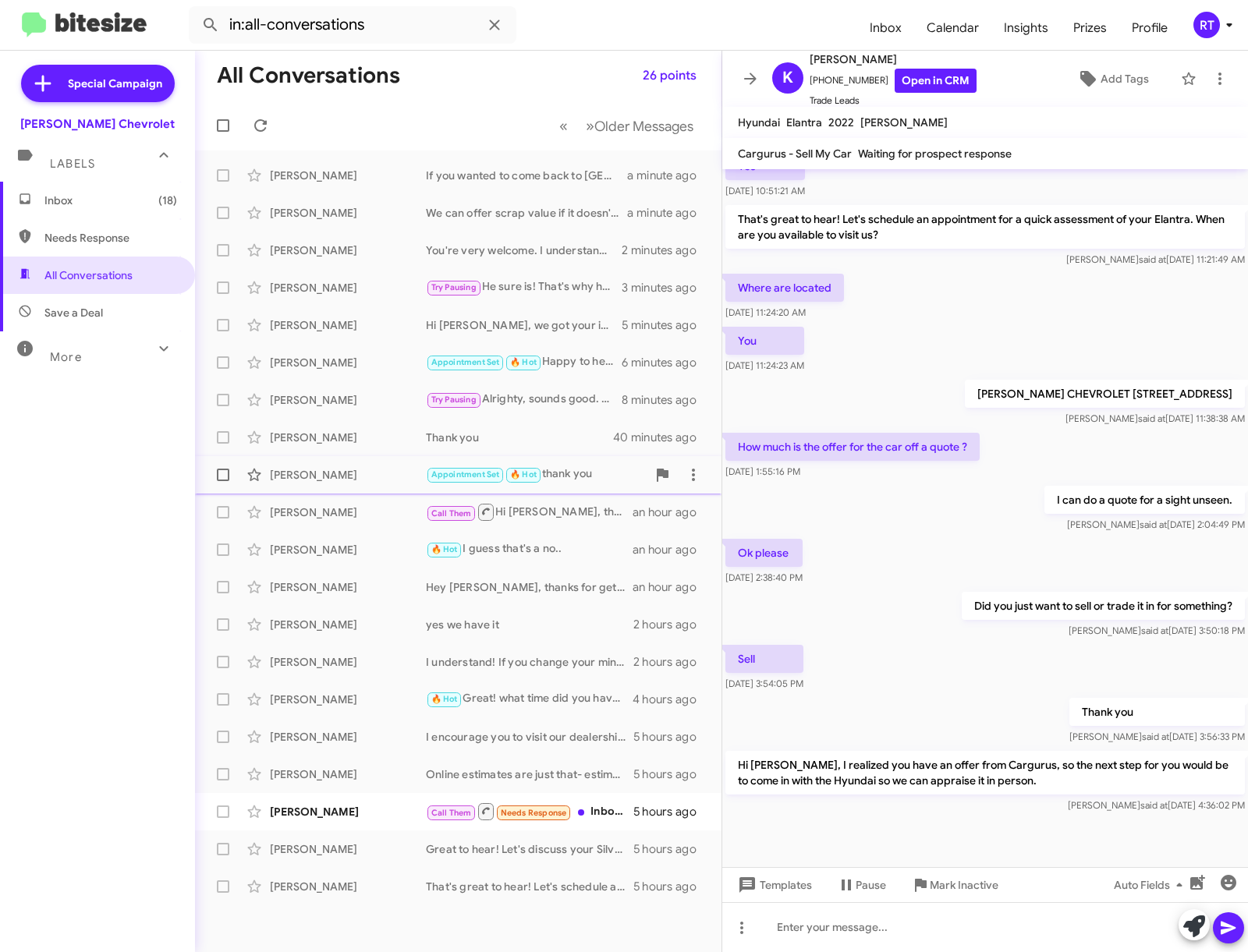
click at [288, 473] on div "[PERSON_NAME]" at bounding box center [348, 474] width 156 height 15
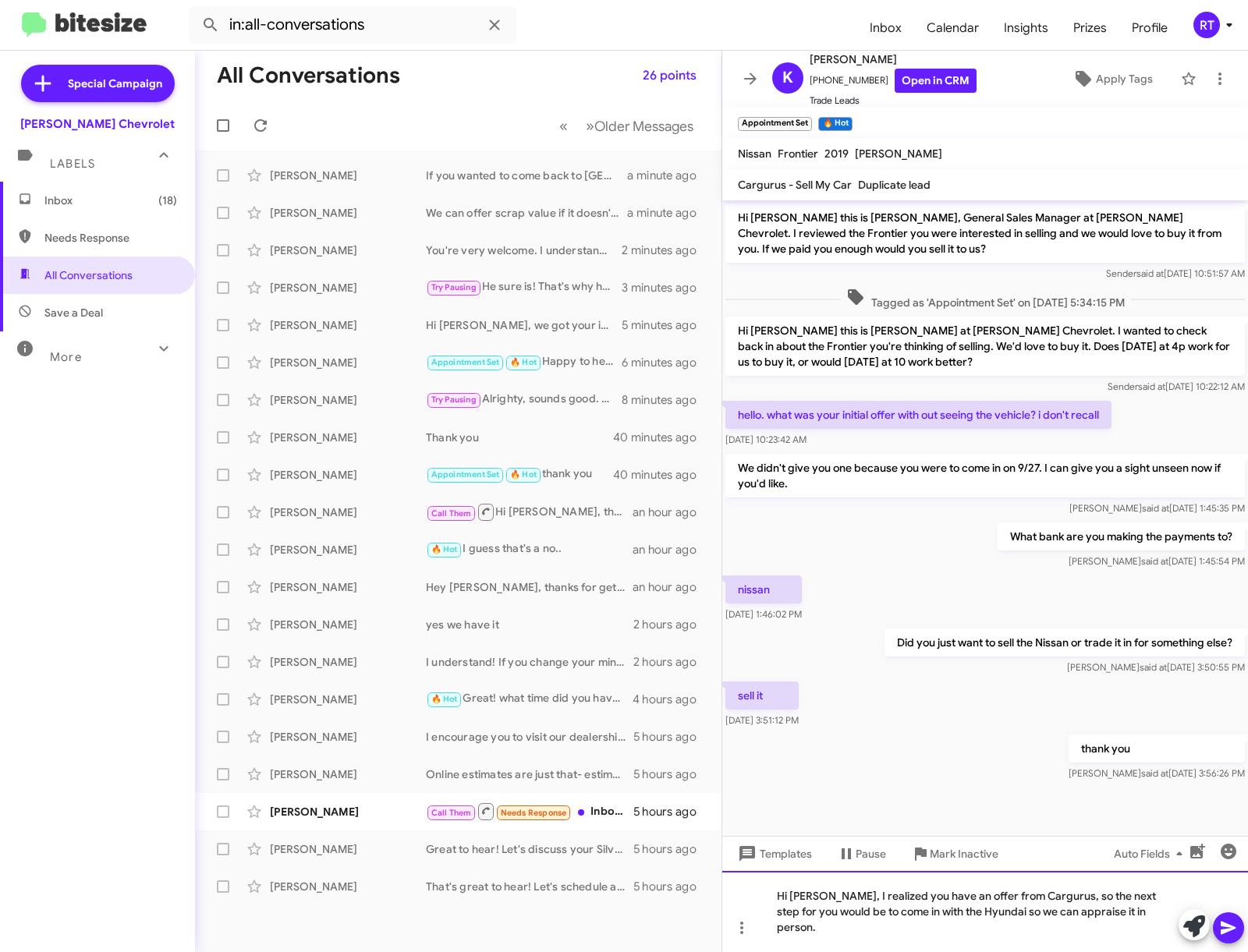
click at [819, 912] on div "Hi [PERSON_NAME], I realized you have an offer from Cargurus, so the next step …" at bounding box center [984, 911] width 525 height 81
click at [969, 928] on div "Hi Kat, I realized you have an offer from Cargurus, so the next step for you wo…" at bounding box center [984, 911] width 525 height 81
click at [1225, 927] on icon at bounding box center [1227, 927] width 19 height 19
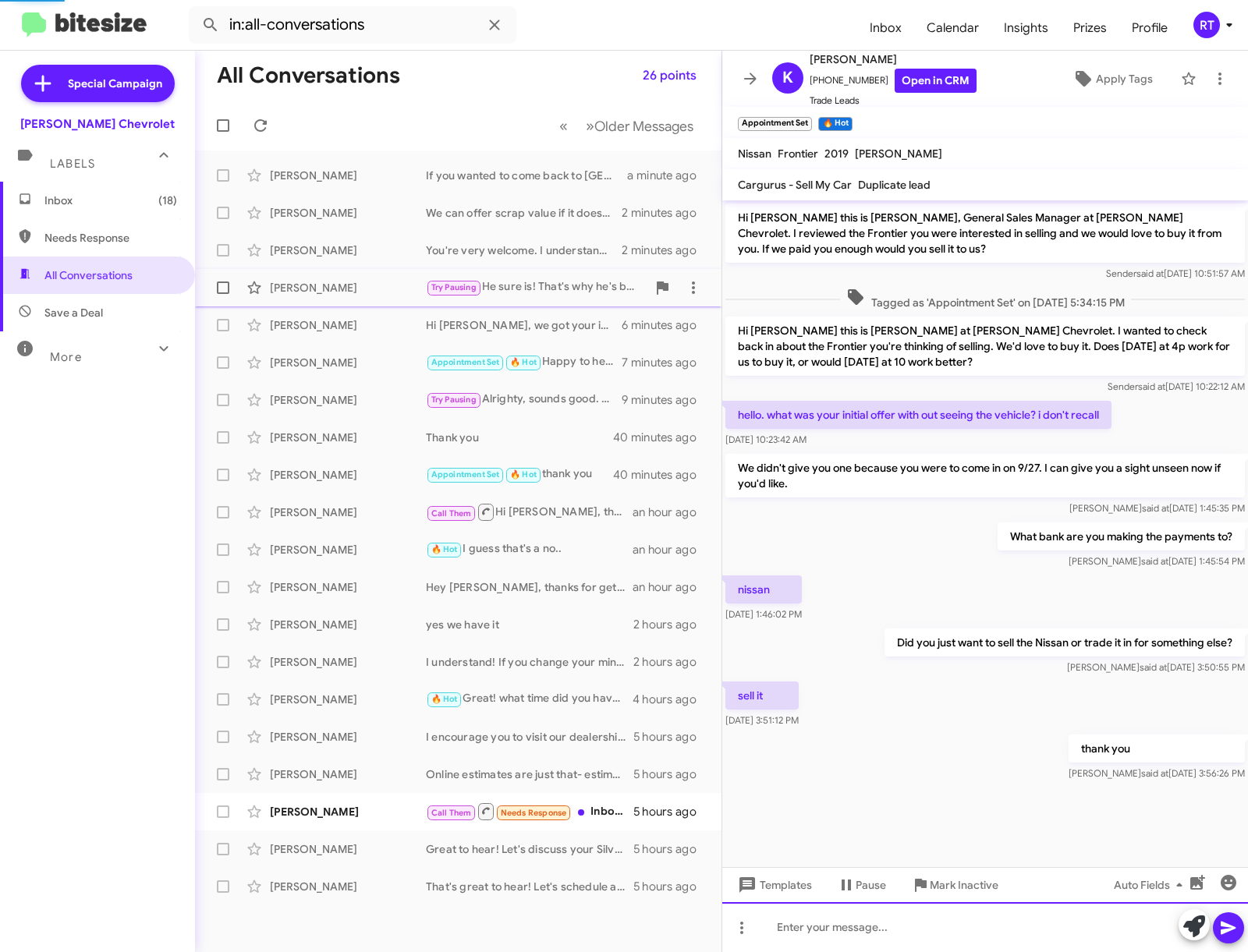
scroll to position [54, 0]
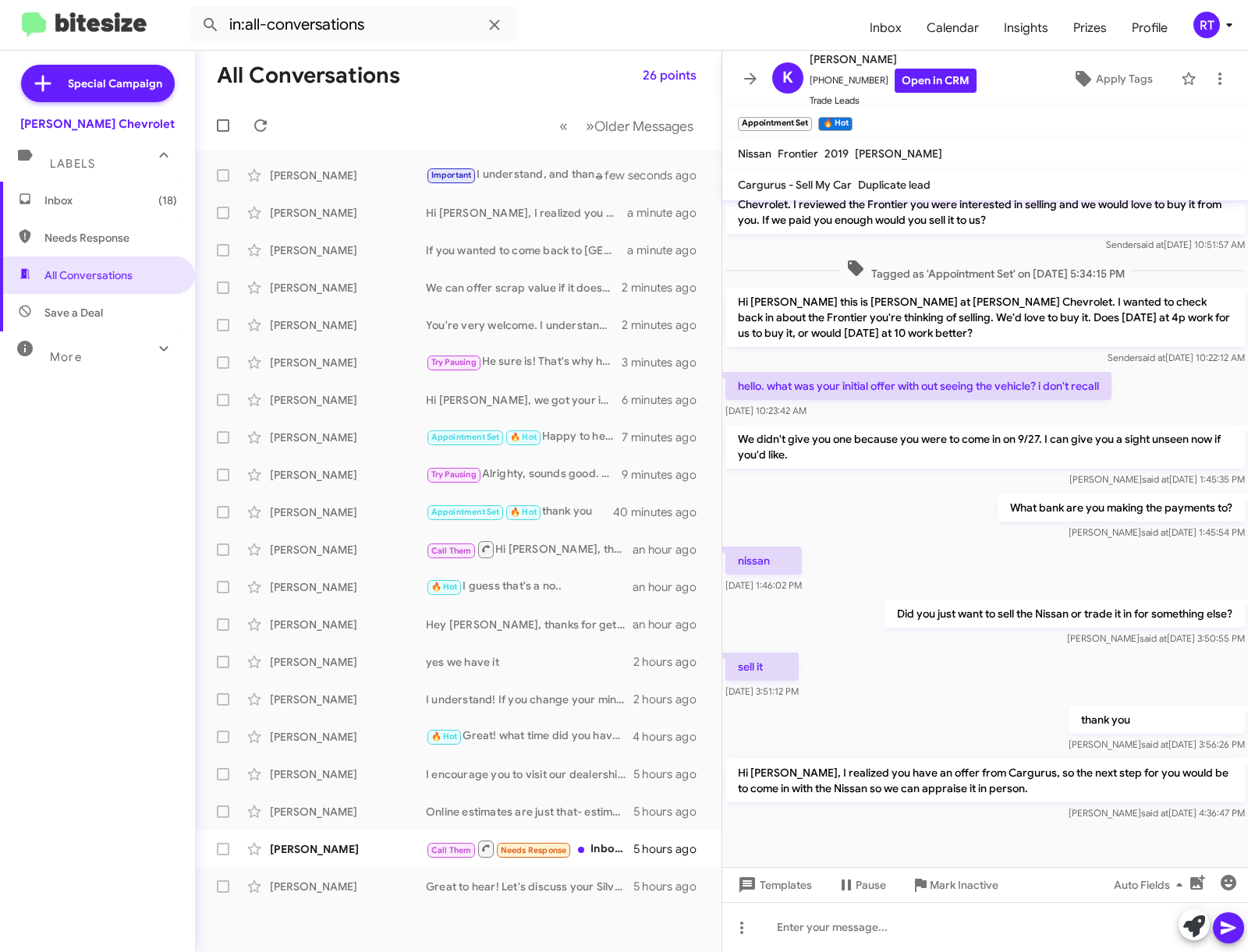
click at [76, 187] on span "Inbox (18)" at bounding box center [97, 200] width 195 height 38
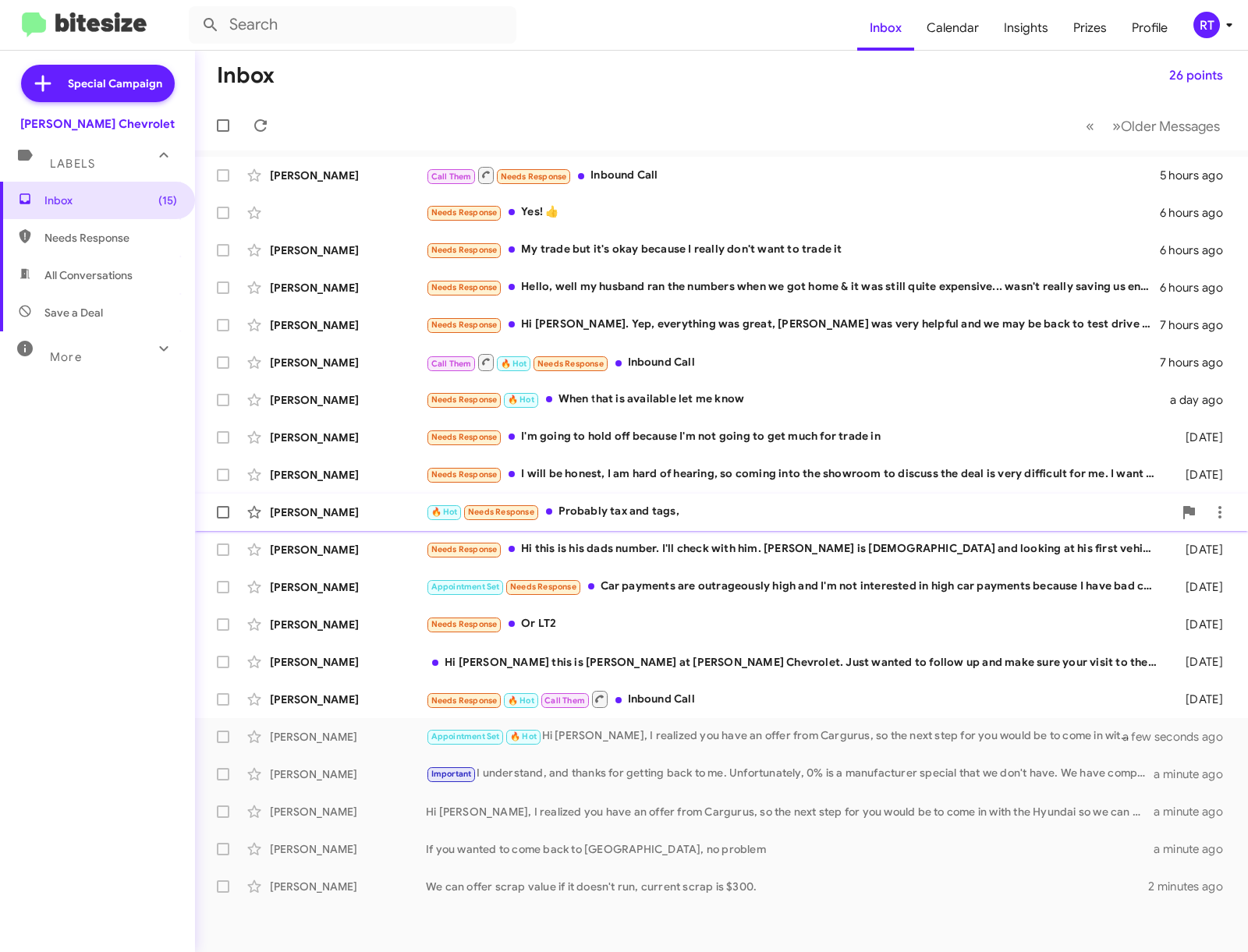
click at [292, 511] on div "[PERSON_NAME]" at bounding box center [348, 512] width 156 height 15
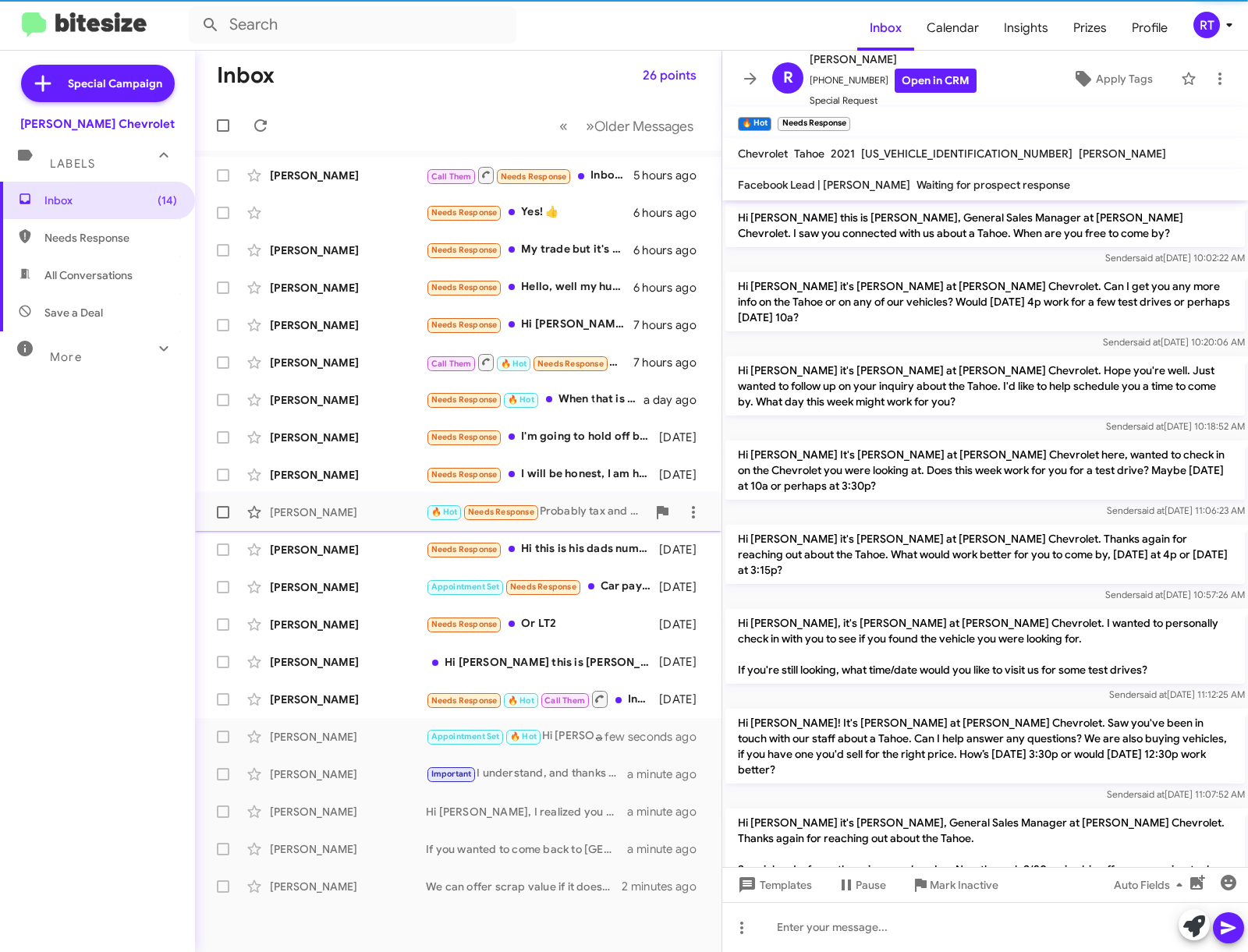
scroll to position [475, 0]
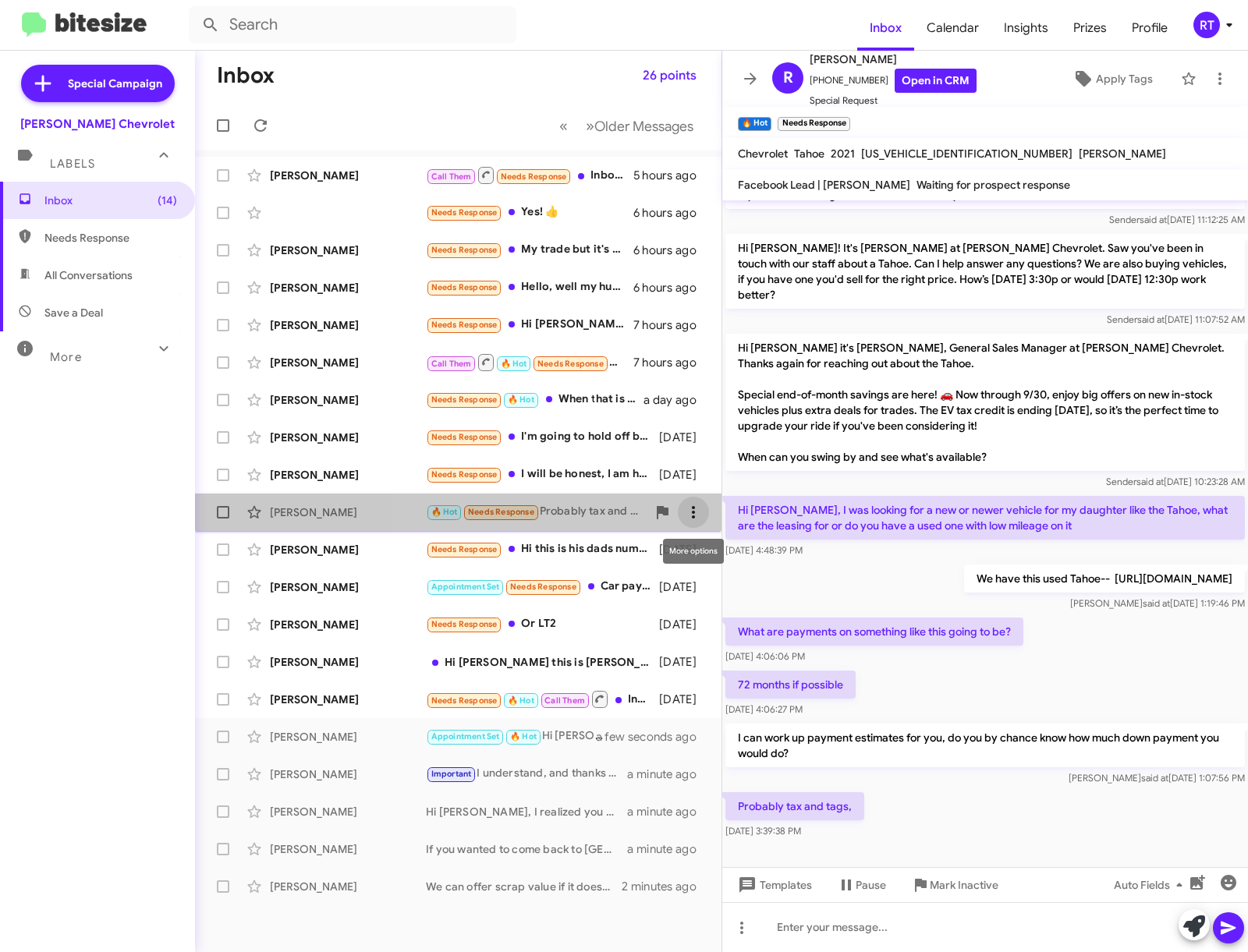
click at [692, 510] on icon at bounding box center [693, 512] width 19 height 19
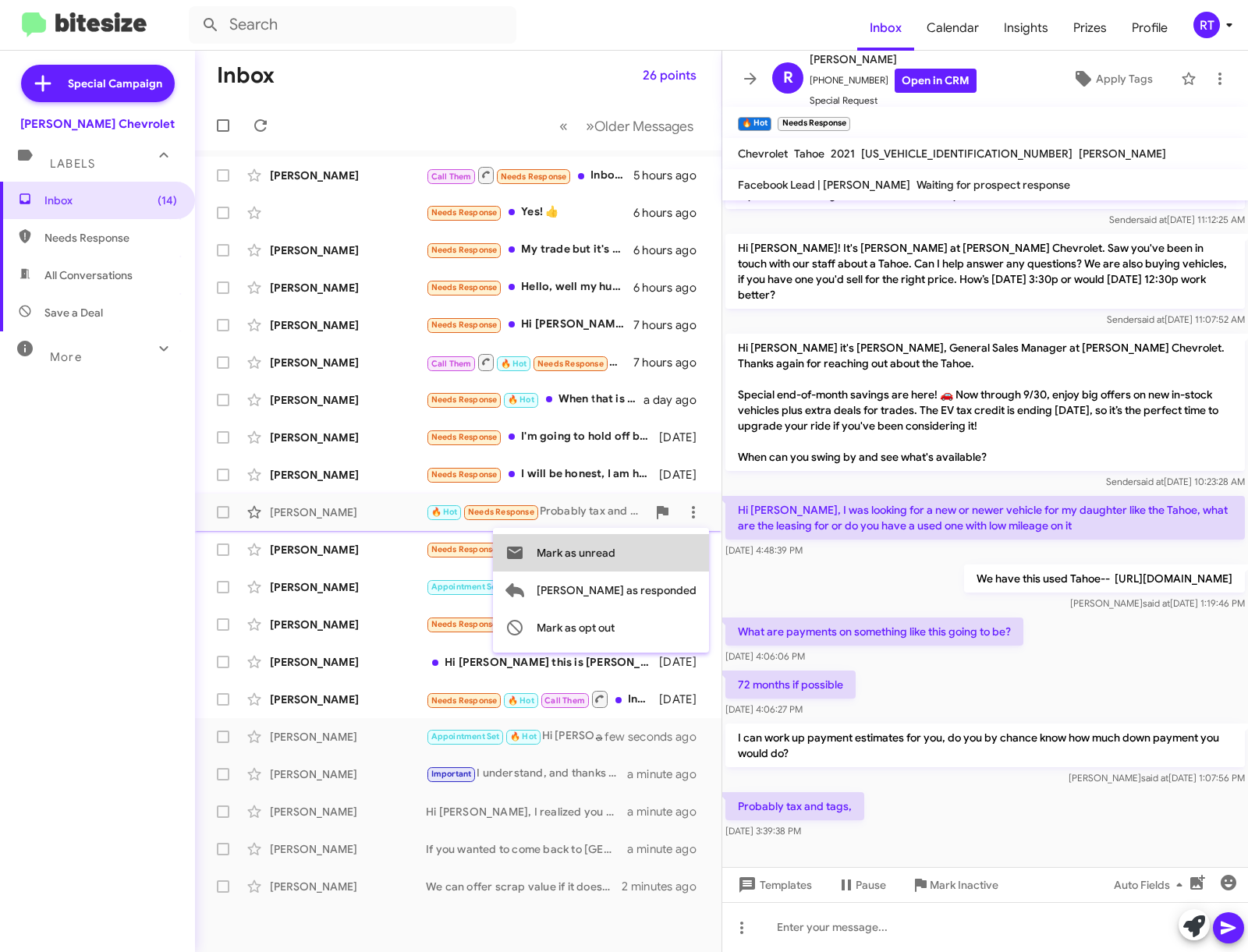
click at [616, 549] on span "Mark as unread" at bounding box center [576, 553] width 79 height 38
